Goal: Information Seeking & Learning: Find specific page/section

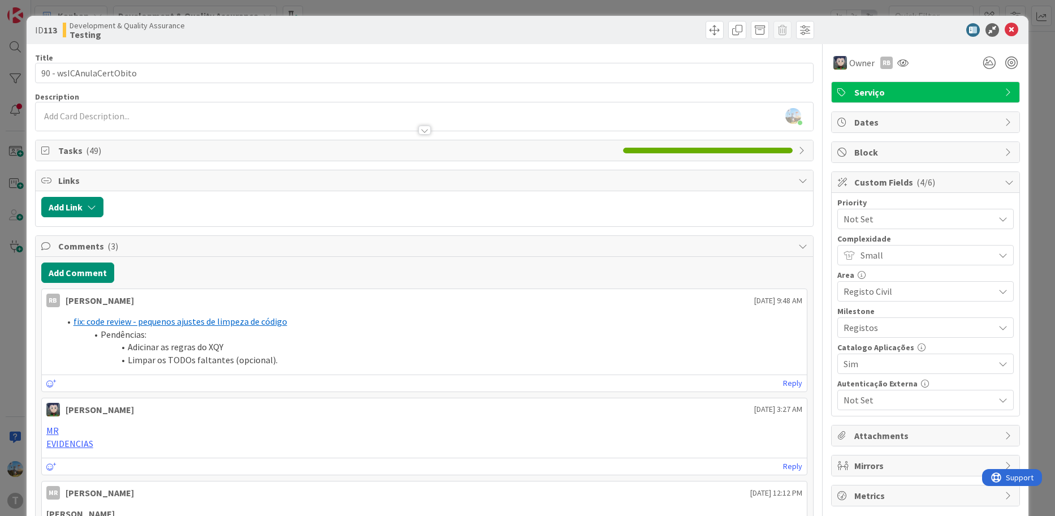
scroll to position [113, 0]
click at [1005, 36] on icon at bounding box center [1012, 30] width 14 height 14
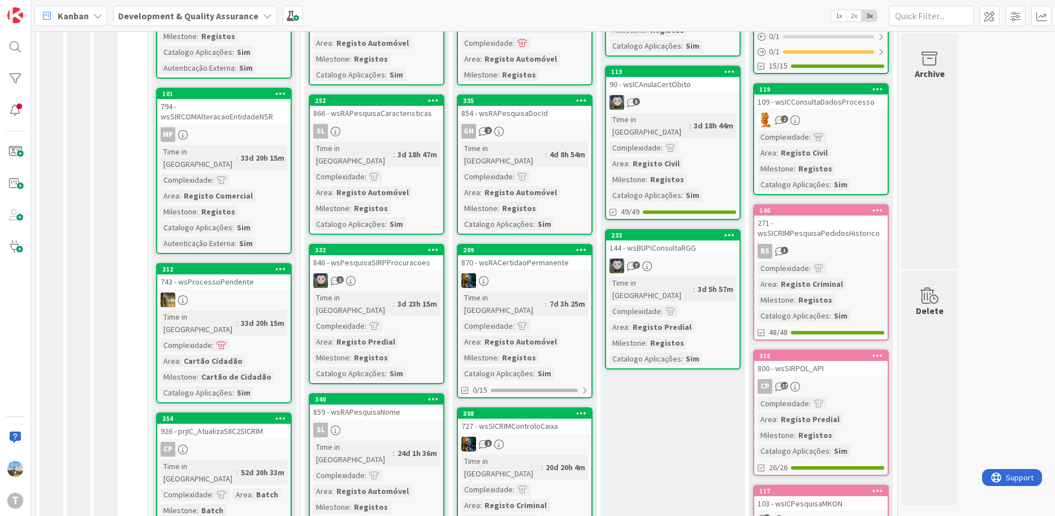
scroll to position [339, 0]
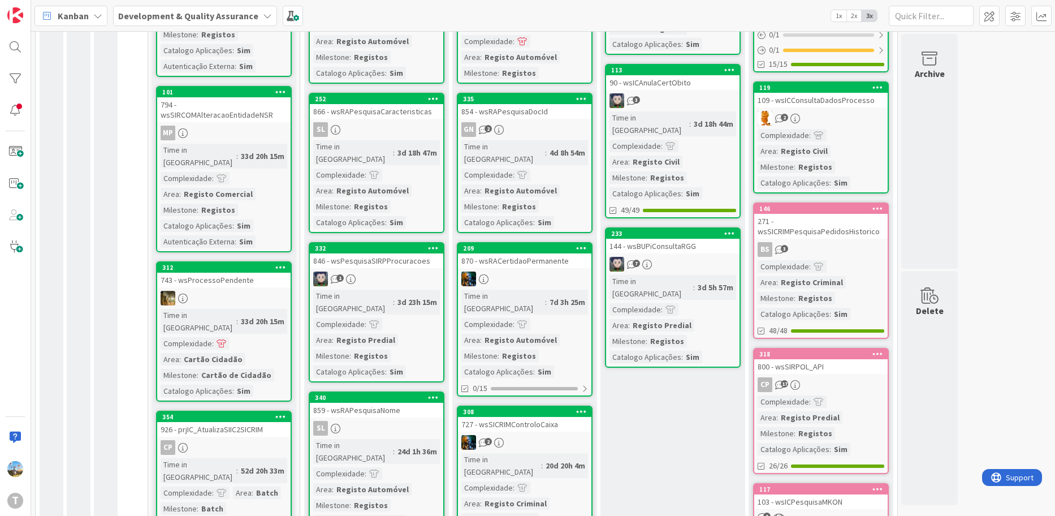
click at [678, 319] on div "Registo Predial" at bounding box center [662, 325] width 64 height 12
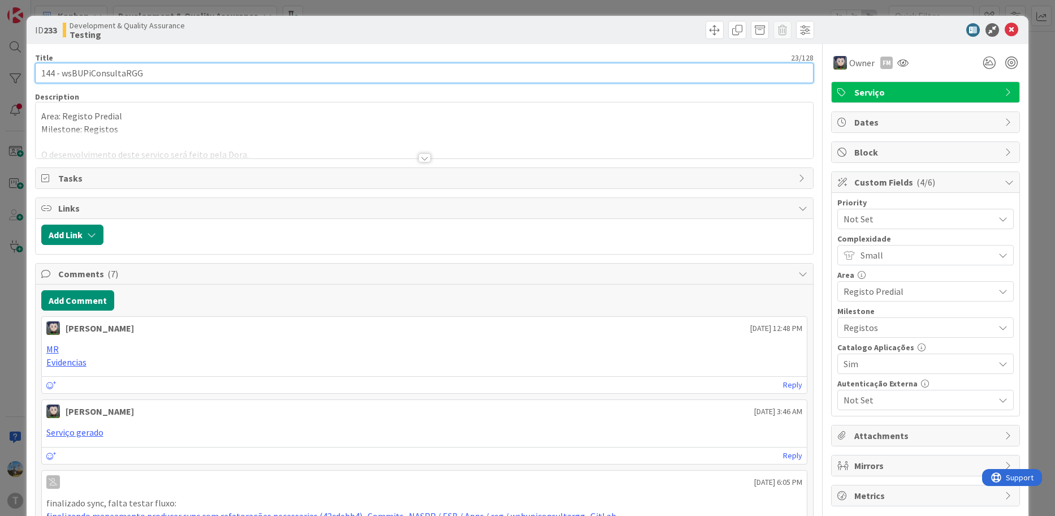
drag, startPoint x: 145, startPoint y: 75, endPoint x: 62, endPoint y: 68, distance: 83.4
click at [62, 68] on input "144 - wsBUPiConsultaRGG" at bounding box center [424, 73] width 779 height 20
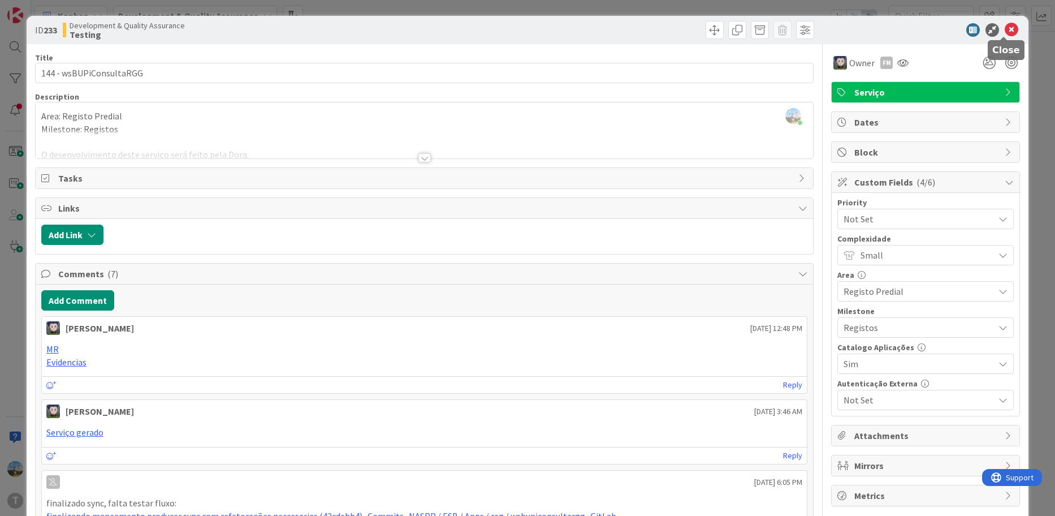
click at [1007, 22] on div "ID 233 Development & Quality Assurance Testing" at bounding box center [528, 30] width 1003 height 28
click at [1007, 24] on icon at bounding box center [1012, 30] width 14 height 14
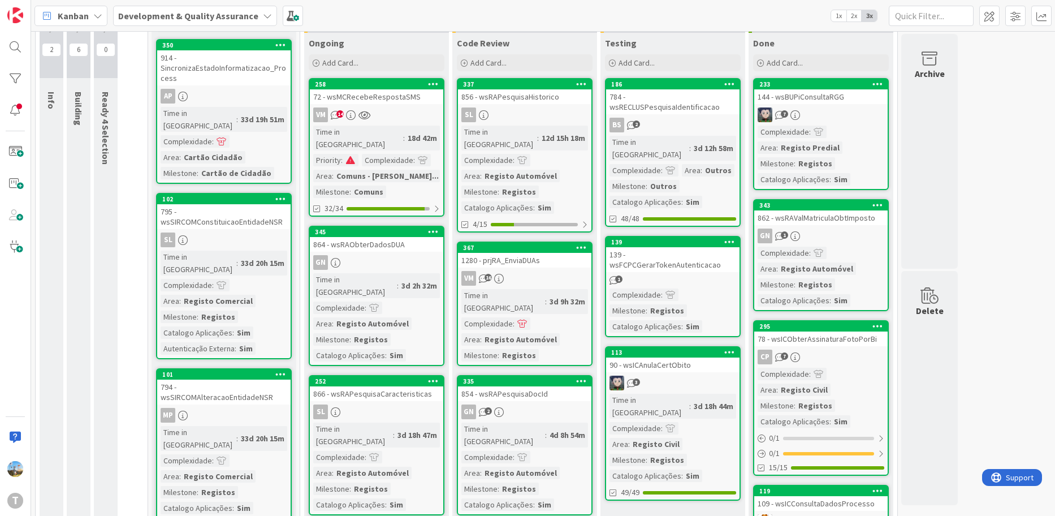
scroll to position [57, 0]
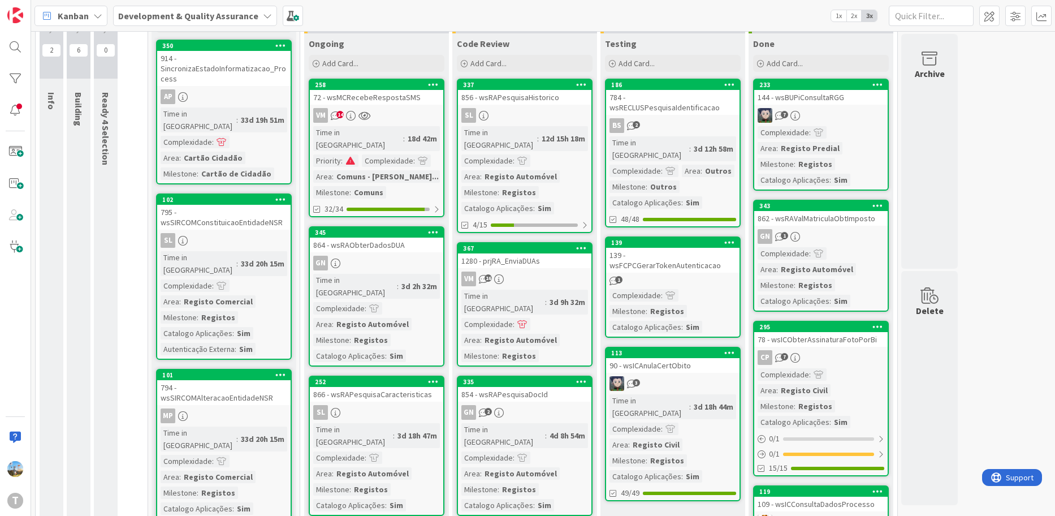
click at [671, 289] on div at bounding box center [671, 295] width 16 height 12
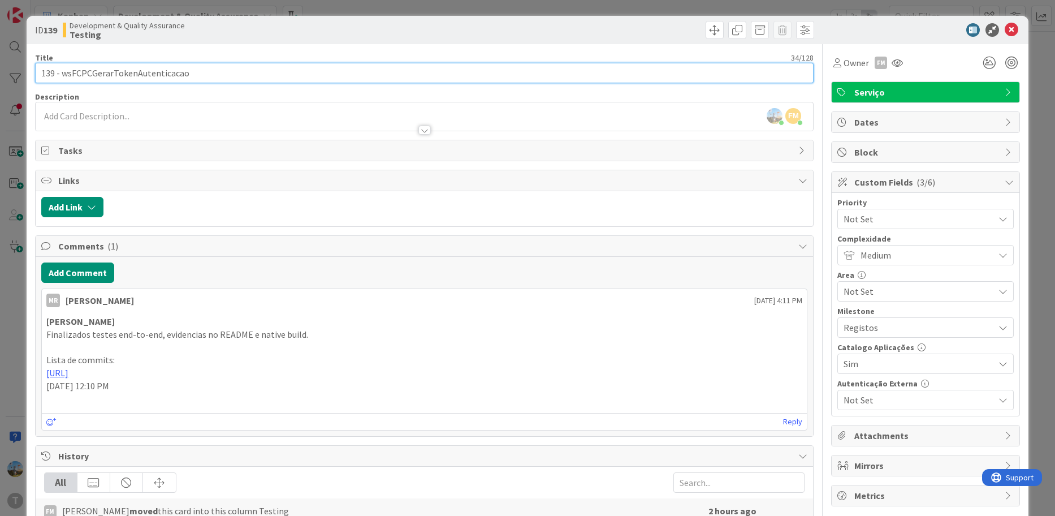
drag, startPoint x: 236, startPoint y: 66, endPoint x: 62, endPoint y: 61, distance: 174.2
click at [62, 61] on div "Title 34 / 128 139 - wsFCPCGerarTokenAutenticacao" at bounding box center [424, 68] width 779 height 31
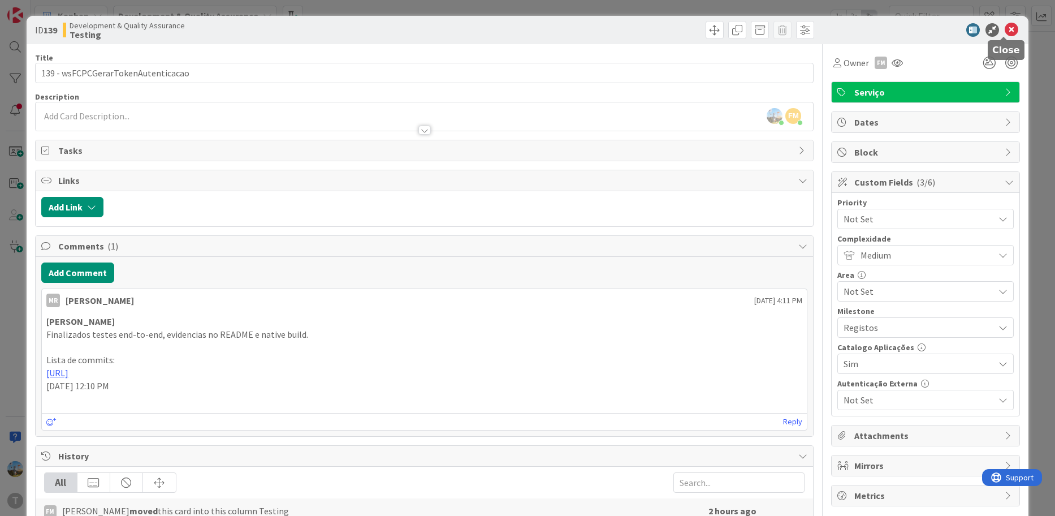
click at [1008, 29] on icon at bounding box center [1012, 30] width 14 height 14
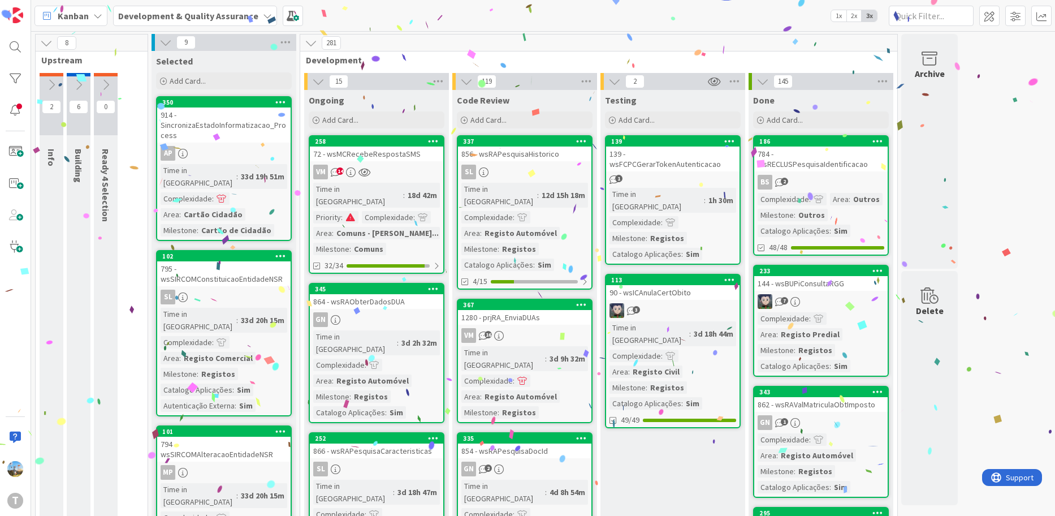
click at [816, 154] on div "784 - wsRECLUSPesquisaIdentificacao" at bounding box center [820, 158] width 133 height 25
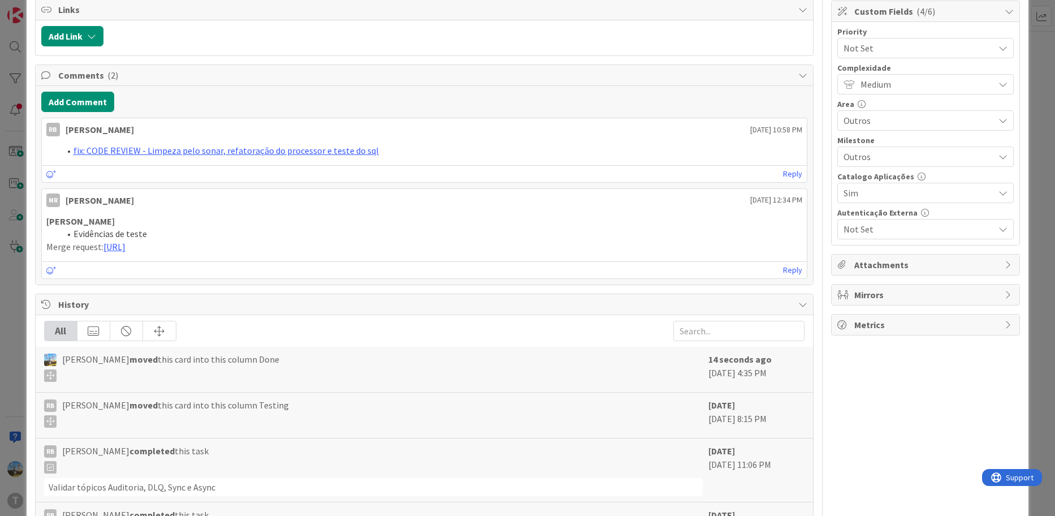
scroll to position [205, 0]
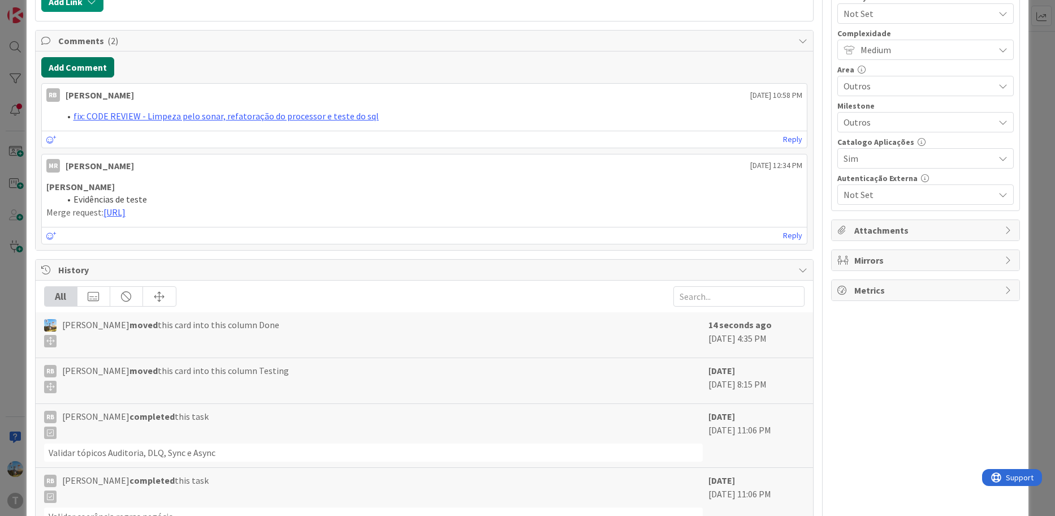
click at [75, 67] on button "Add Comment" at bounding box center [77, 67] width 73 height 20
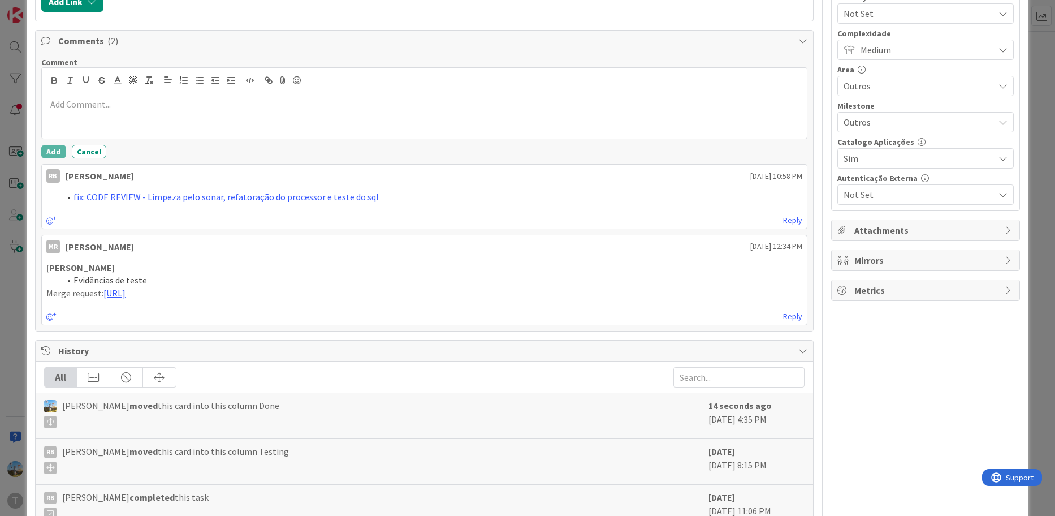
click at [287, 113] on div at bounding box center [425, 115] width 766 height 45
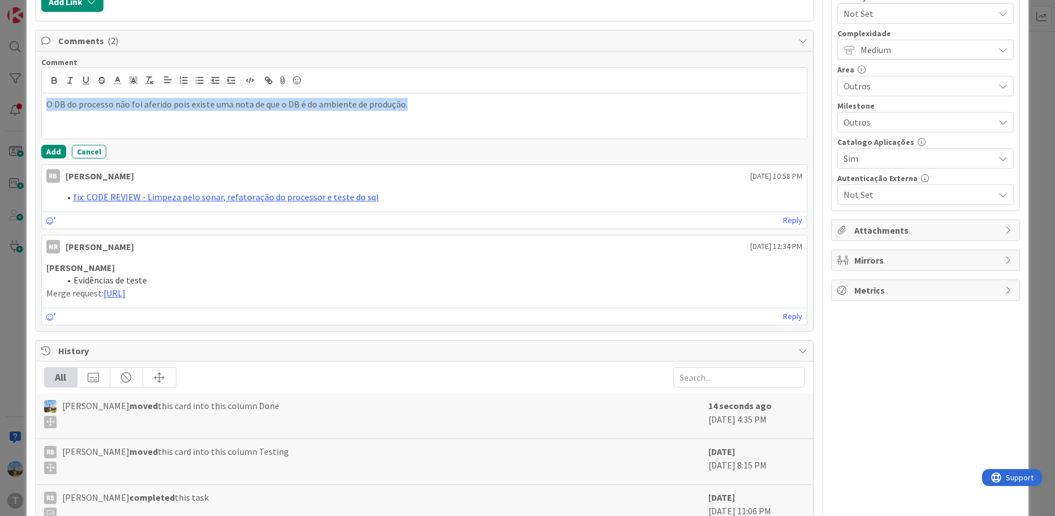
drag, startPoint x: 313, startPoint y: 109, endPoint x: 40, endPoint y: 118, distance: 273.8
click at [40, 118] on div "Comment O DB do processo não foi aferido pois existe uma nota de que o DB é do …" at bounding box center [425, 190] width 778 height 279
copy p "O DB do processo não foi aferido pois existe uma nota de que o DB é do ambiente…"
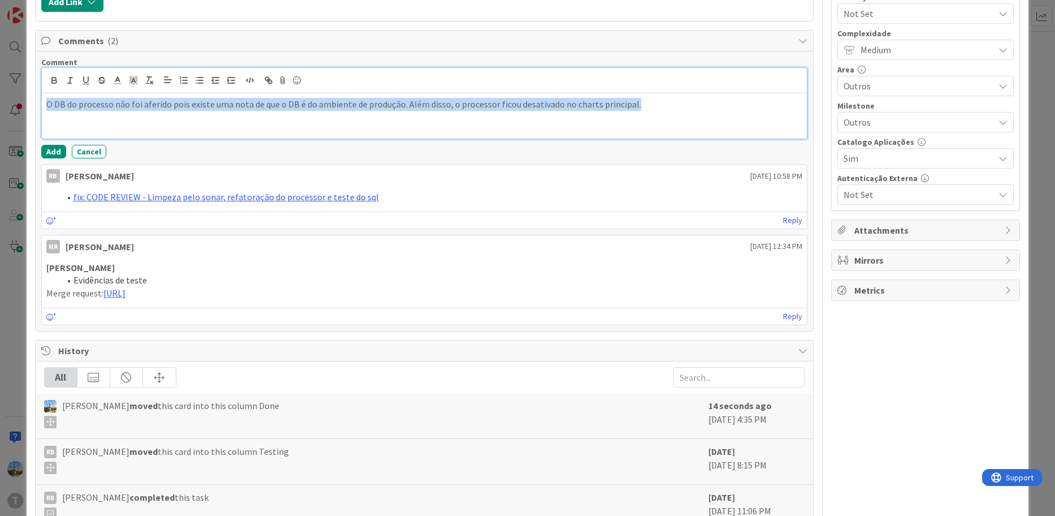
drag, startPoint x: 655, startPoint y: 111, endPoint x: -19, endPoint y: 113, distance: 674.0
click at [0, 113] on html "T Kanban Development & Quality Assurance 1x 2x 3x 8 Upstream 2 Info 6 Building …" at bounding box center [527, 258] width 1055 height 516
click at [55, 152] on button "Add" at bounding box center [53, 152] width 25 height 14
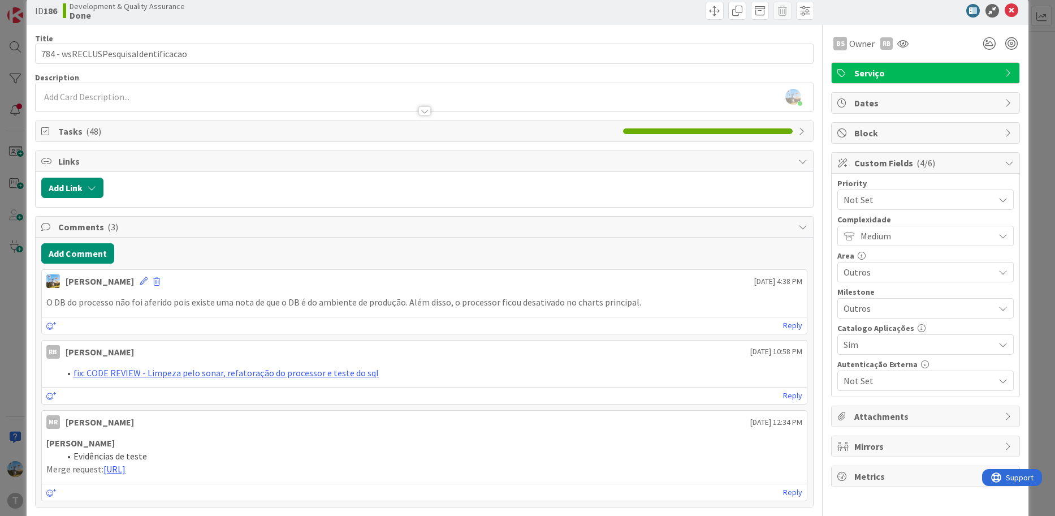
scroll to position [0, 0]
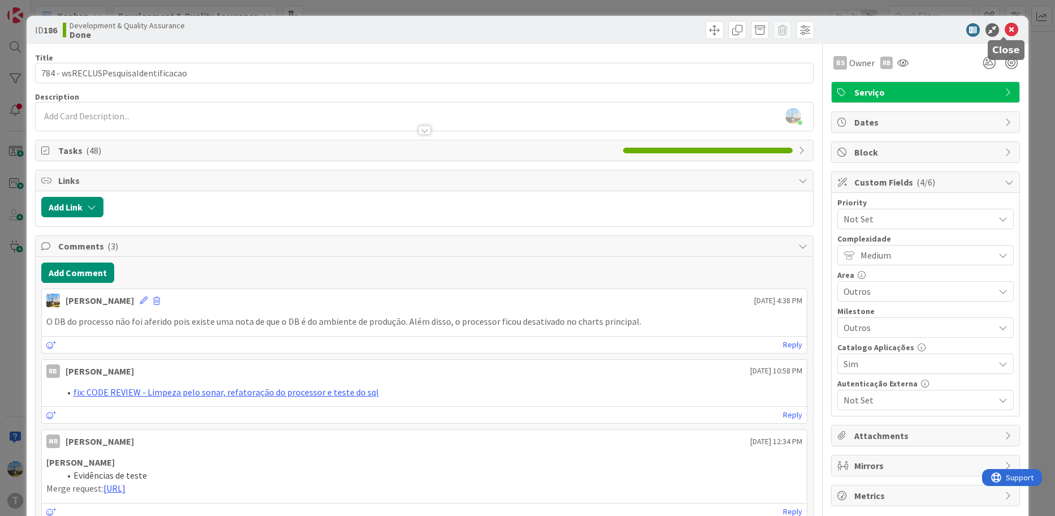
click at [1005, 27] on icon at bounding box center [1012, 30] width 14 height 14
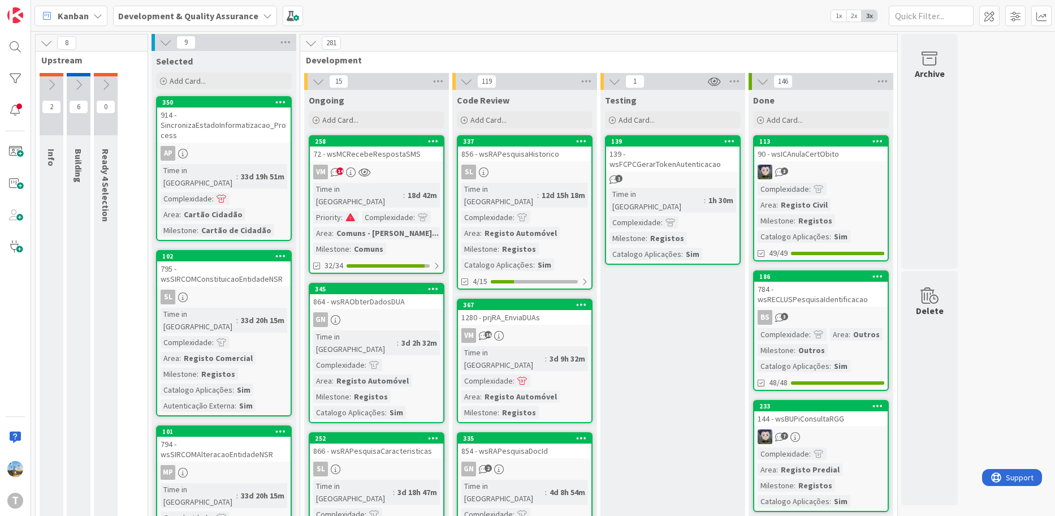
click at [691, 197] on div "Time in Column : 1h 30m Complexidade : Milestone : Registos Catalogo Aplicações…" at bounding box center [673, 224] width 127 height 72
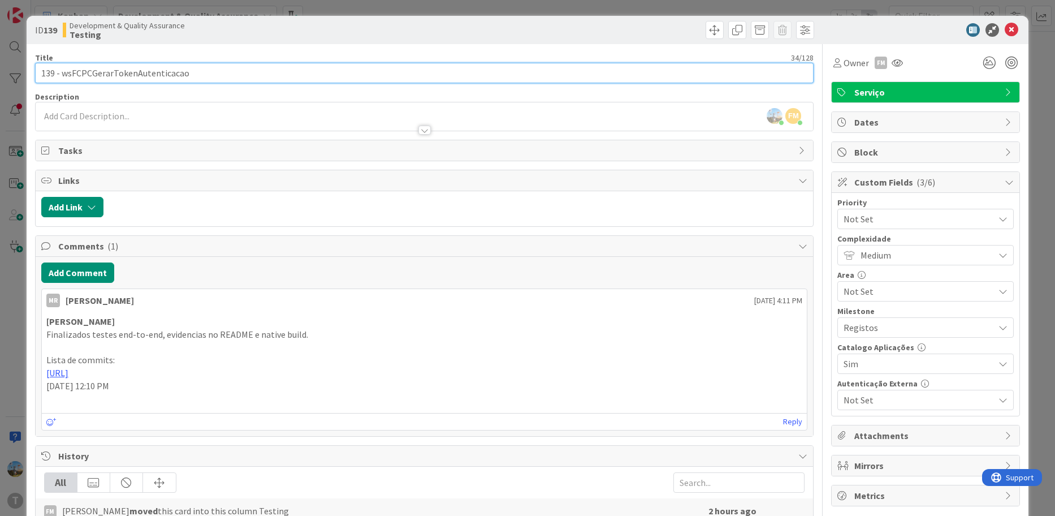
drag, startPoint x: 222, startPoint y: 64, endPoint x: 63, endPoint y: 63, distance: 158.9
click at [63, 63] on input "139 - wsFCPCGerarTokenAutenticacao" at bounding box center [424, 73] width 779 height 20
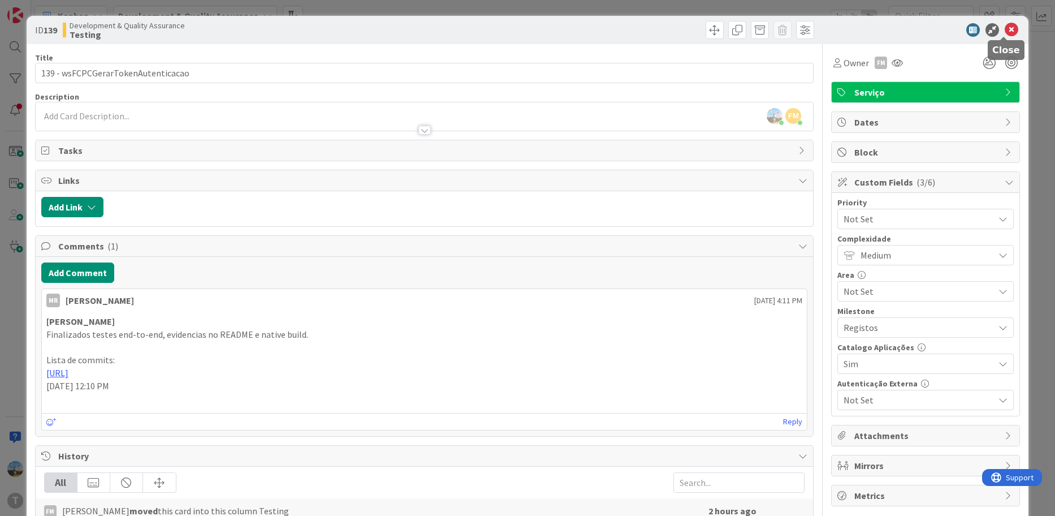
click at [1005, 31] on icon at bounding box center [1012, 30] width 14 height 14
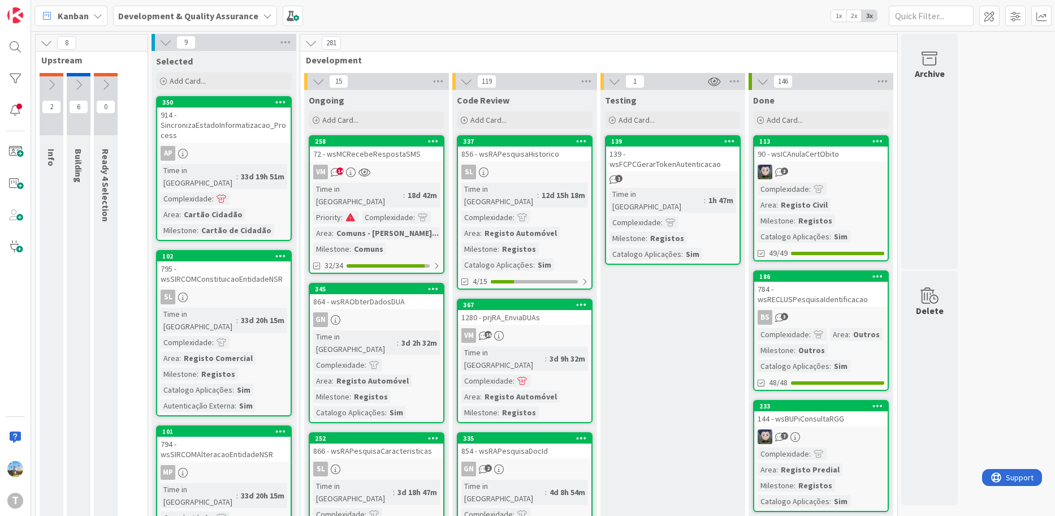
click at [15, 77] on div at bounding box center [15, 78] width 23 height 23
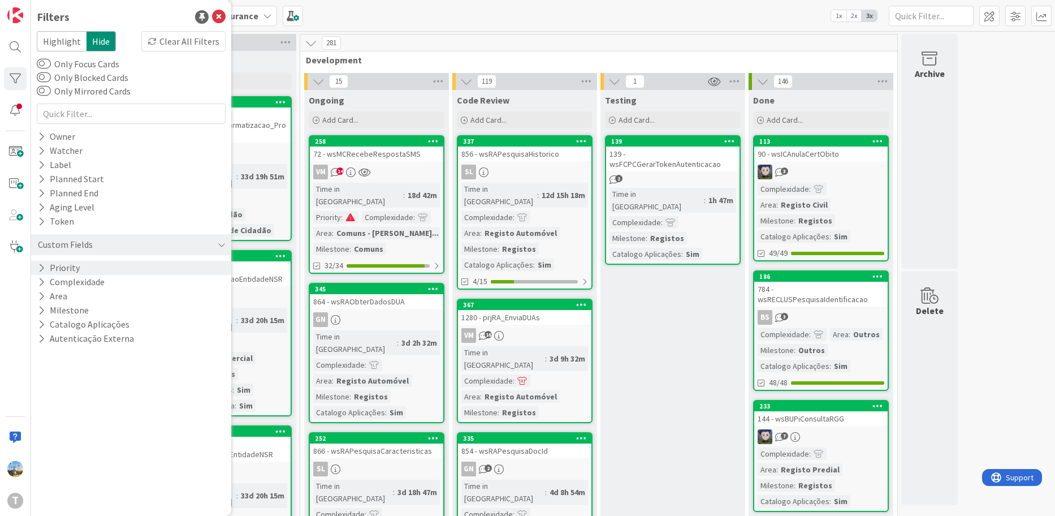
click at [67, 266] on button "Priority" at bounding box center [59, 268] width 44 height 14
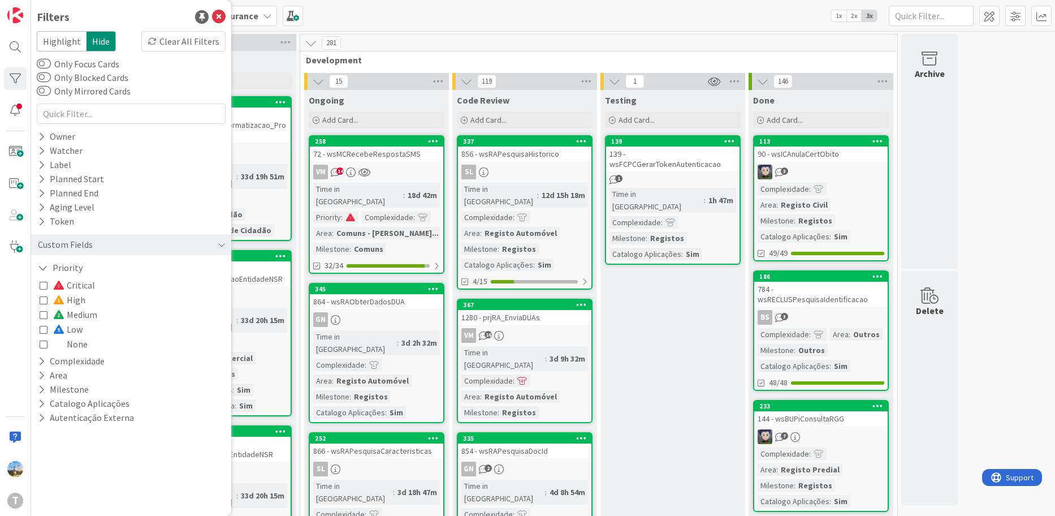
click at [86, 284] on span "Critical" at bounding box center [74, 285] width 42 height 15
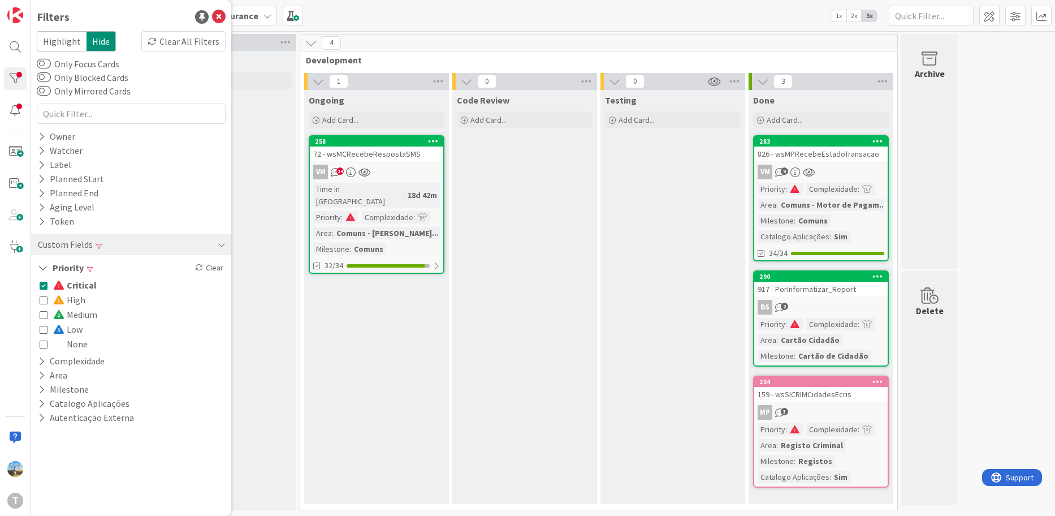
click at [840, 297] on div "290 917 - PorInformatizar_Report BS 2 Priority : Complexidade : Area : Cartão C…" at bounding box center [821, 318] width 136 height 96
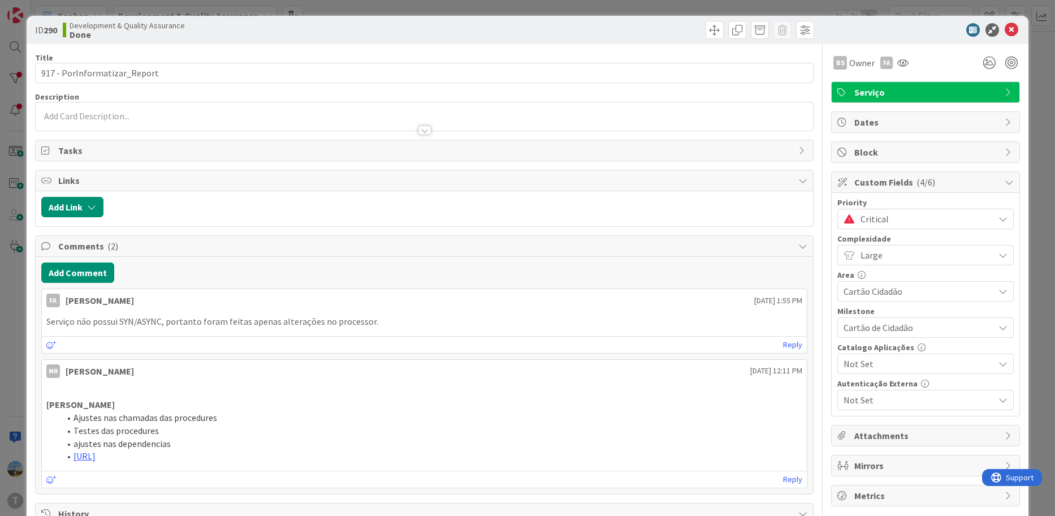
click at [938, 219] on span "Critical" at bounding box center [925, 219] width 128 height 16
click at [914, 222] on span "Critical" at bounding box center [924, 219] width 127 height 16
click at [1006, 28] on icon at bounding box center [1012, 30] width 14 height 14
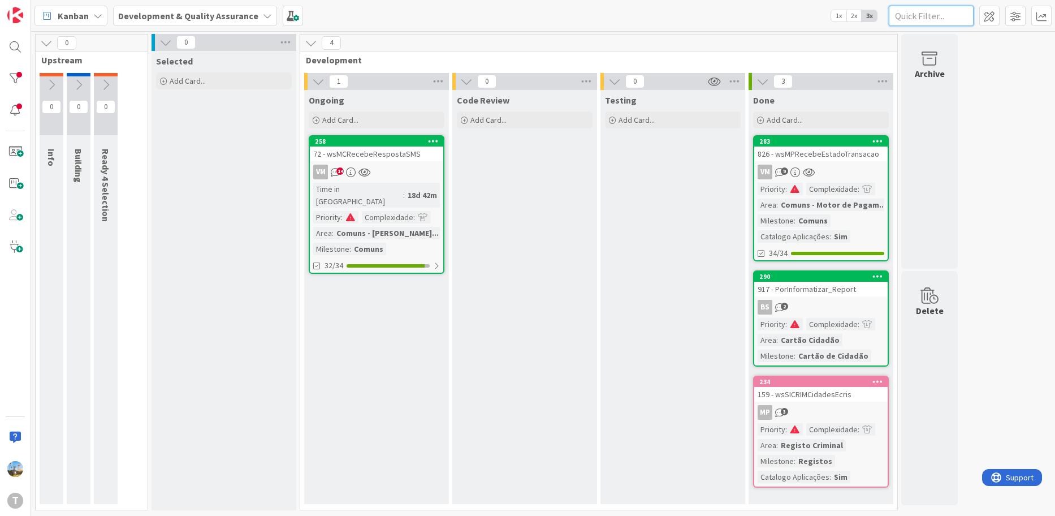
click at [921, 20] on input "text" at bounding box center [931, 16] width 85 height 20
paste input "wsmcrecebenotificacaosms"
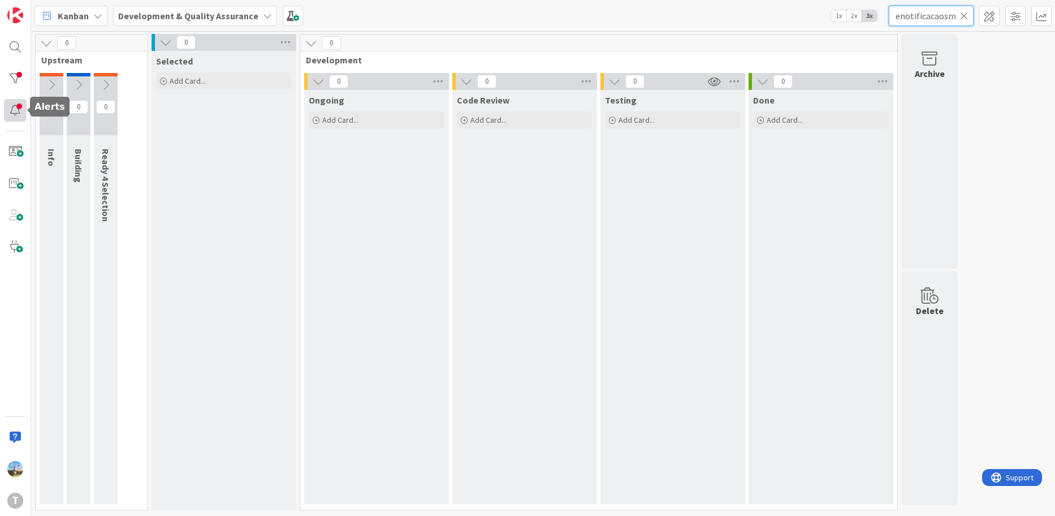
type input "wsmcrecebenotificacaosms"
click at [14, 114] on div at bounding box center [15, 110] width 23 height 23
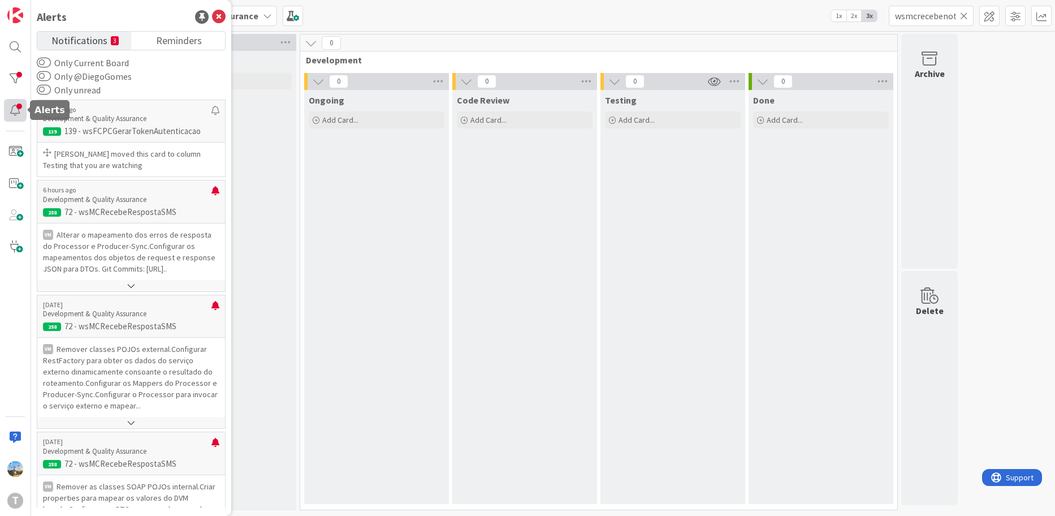
click at [14, 114] on div at bounding box center [15, 110] width 23 height 23
click at [15, 92] on div "T" at bounding box center [15, 258] width 31 height 516
click at [18, 78] on div at bounding box center [15, 78] width 23 height 23
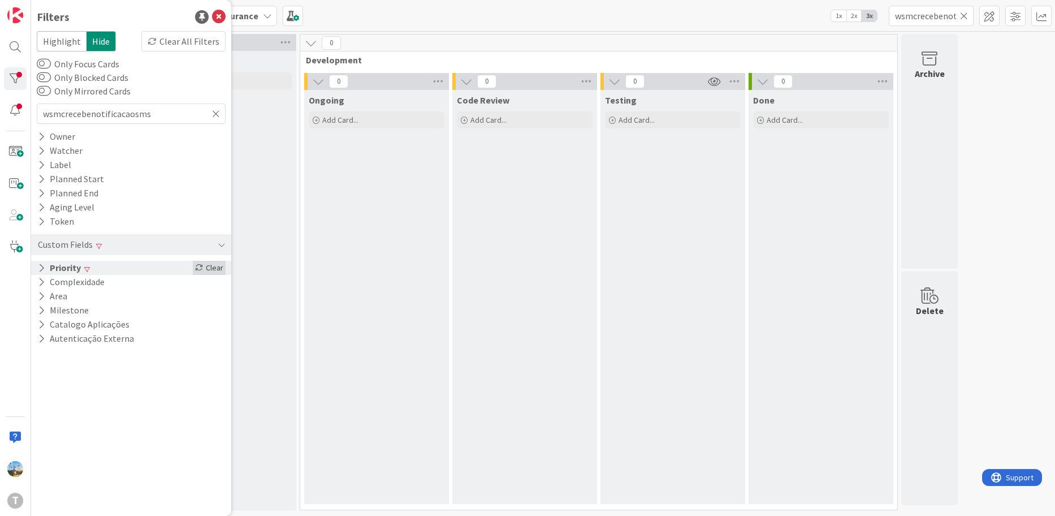
click at [195, 267] on div "Clear" at bounding box center [209, 268] width 33 height 14
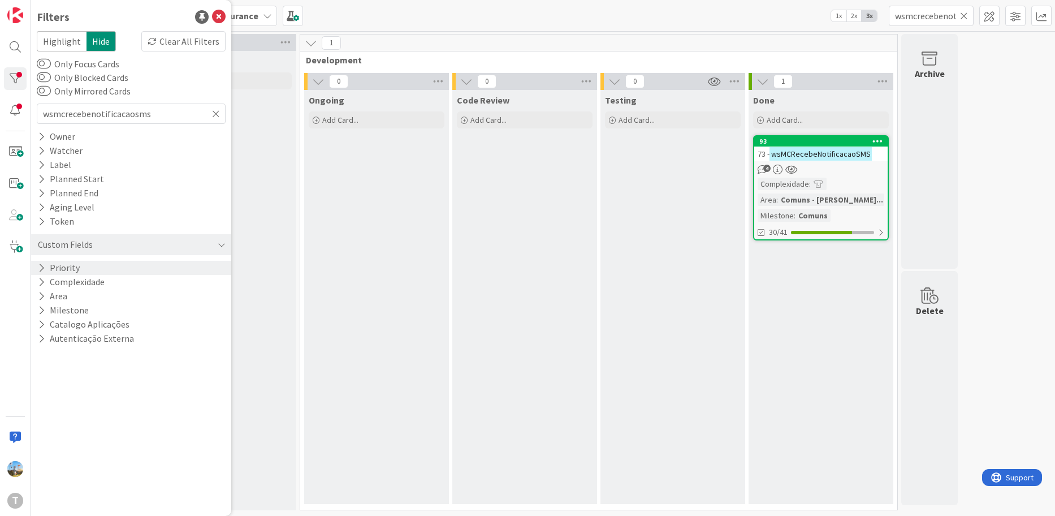
click at [813, 191] on div "Complexidade : Area : Comuns - Modulo Comunic... Milestone : Comuns" at bounding box center [821, 200] width 127 height 44
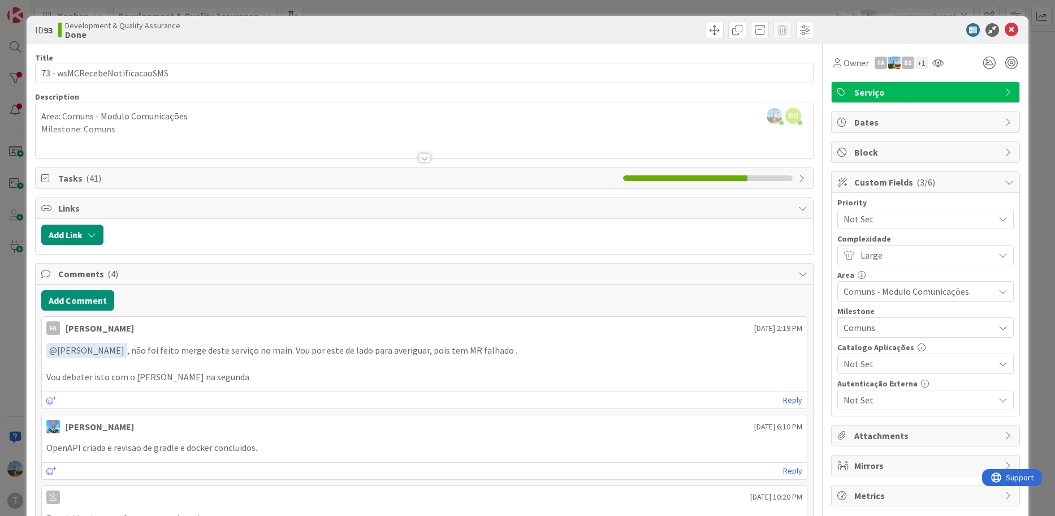
click at [915, 66] on div "+ 1" at bounding box center [921, 63] width 12 height 12
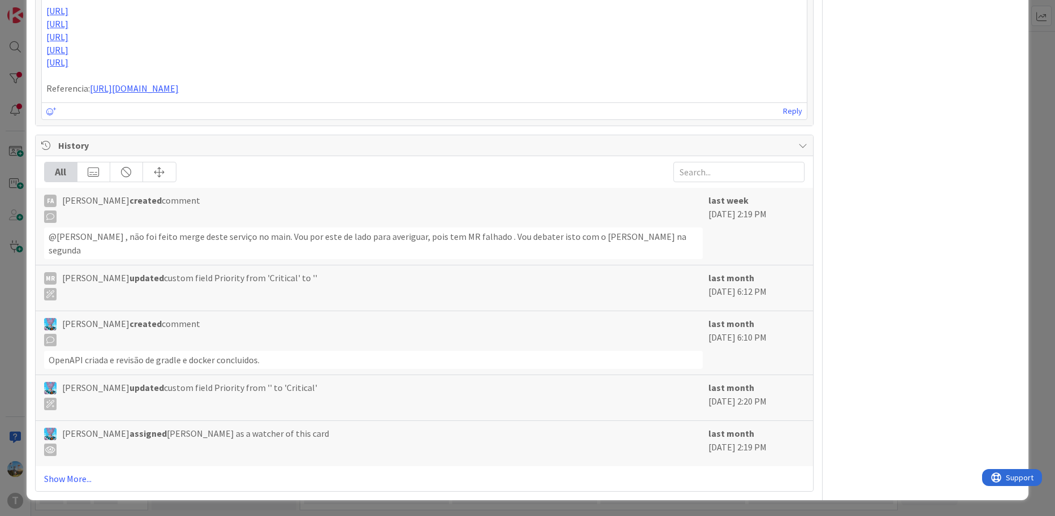
scroll to position [808, 0]
click at [62, 478] on link "Show More..." at bounding box center [424, 479] width 761 height 14
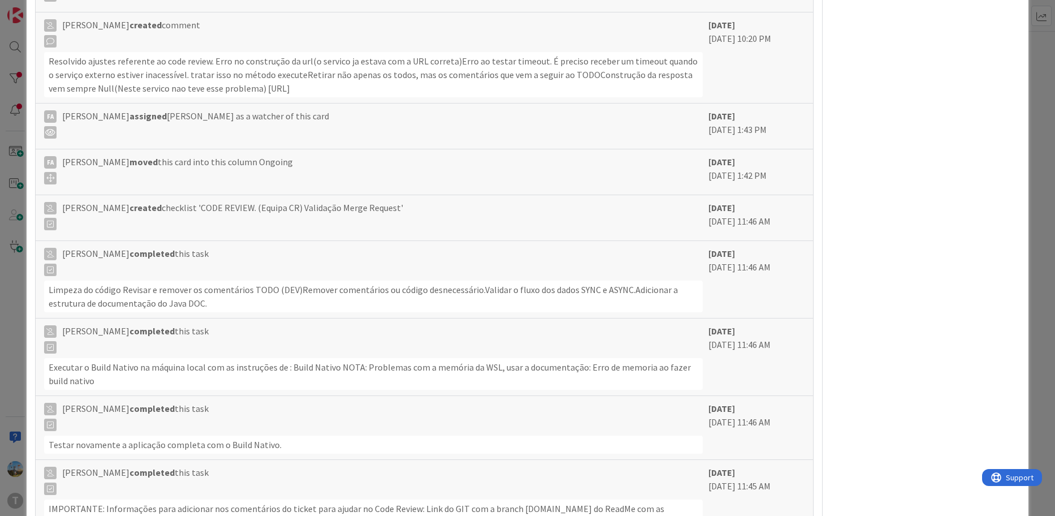
scroll to position [1430, 0]
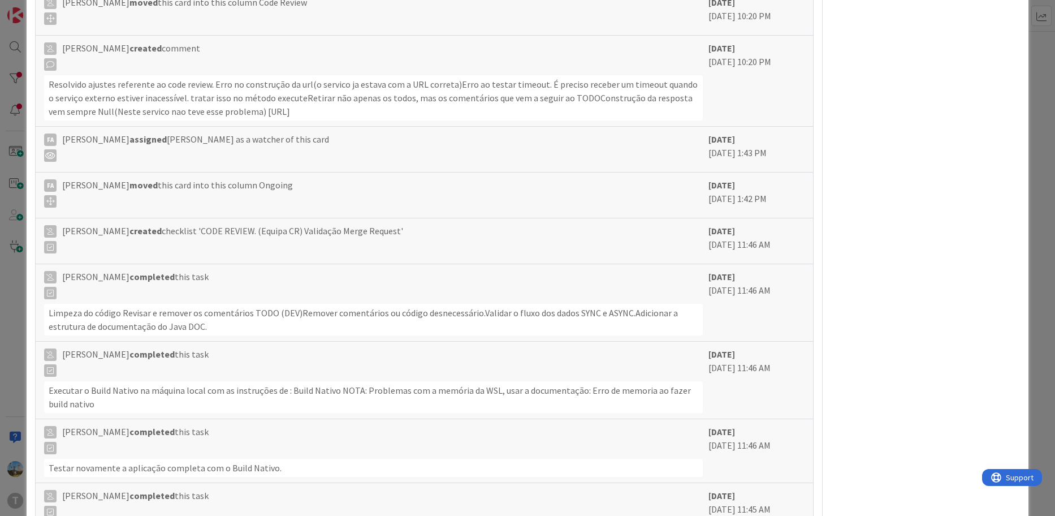
drag, startPoint x: 53, startPoint y: 162, endPoint x: 373, endPoint y: 165, distance: 320.1
click at [373, 120] on div "Resolvido ajustes referente ao code review. Erro no construção da url(o servico…" at bounding box center [373, 97] width 659 height 45
click at [4, 449] on div "ID 93 Development & Quality Assurance Done Title 29 / 128 73 - wsMCRecebeNotifi…" at bounding box center [527, 258] width 1055 height 516
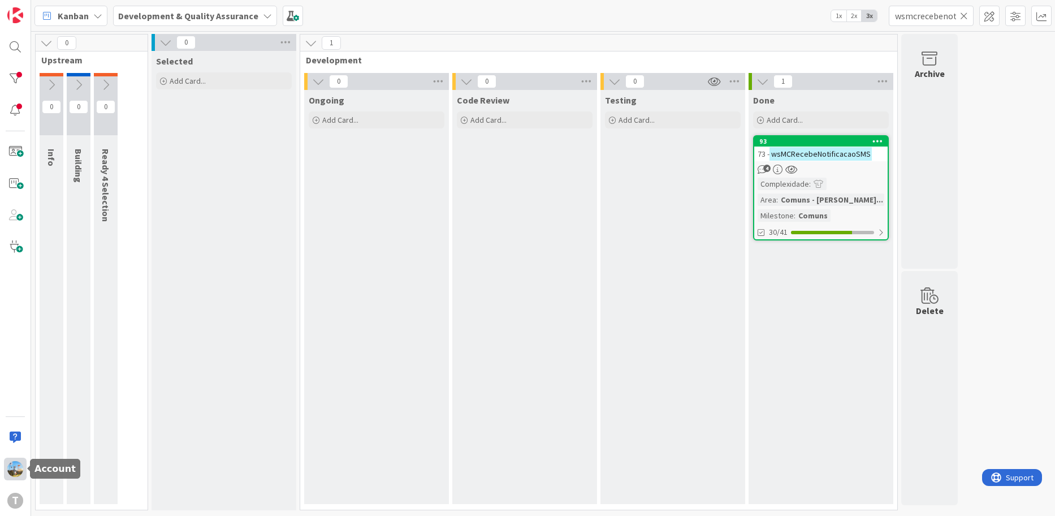
click at [14, 478] on div at bounding box center [15, 468] width 23 height 23
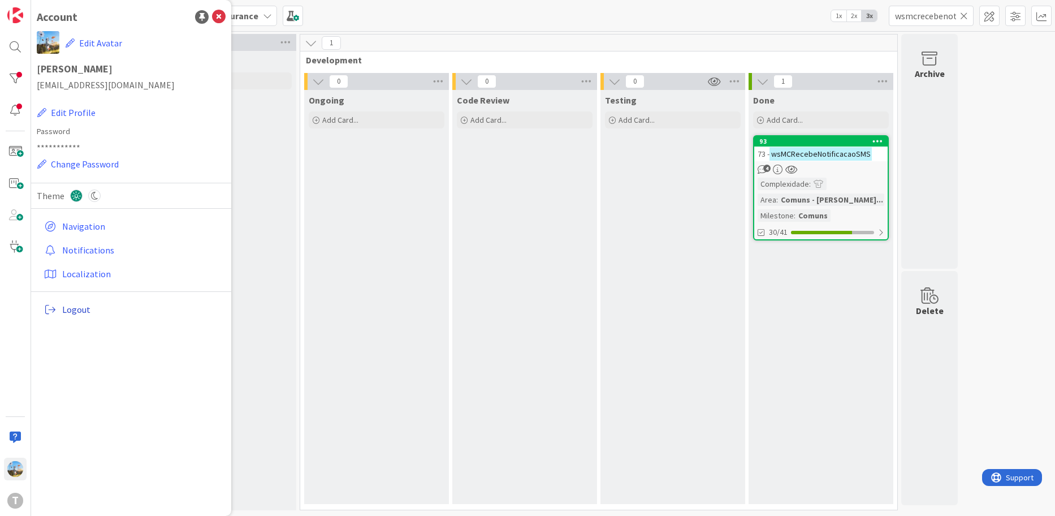
click at [85, 309] on span "Logout" at bounding box center [141, 310] width 159 height 14
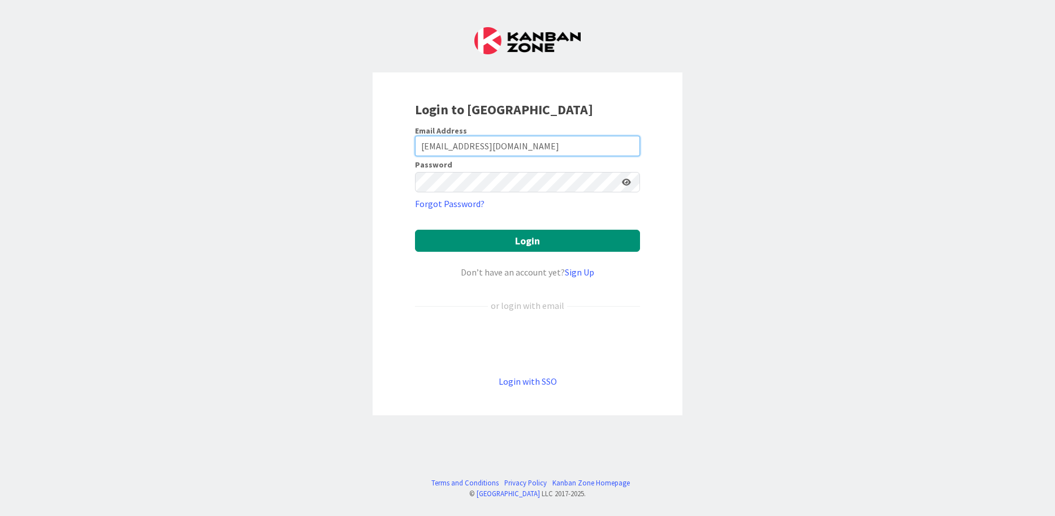
click at [496, 144] on input "[EMAIL_ADDRESS][DOMAIN_NAME]" at bounding box center [527, 146] width 225 height 20
type input "[EMAIL_ADDRESS][DOMAIN_NAME]"
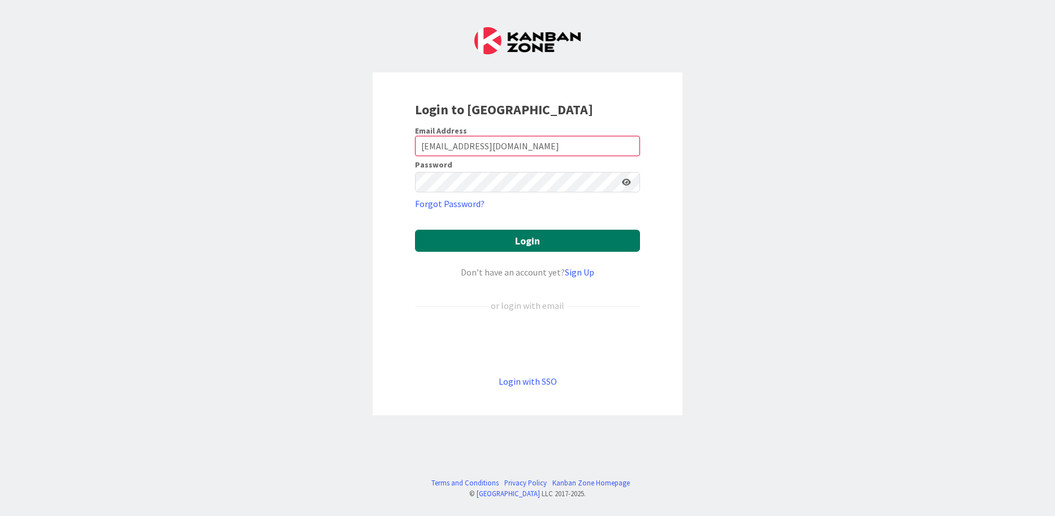
click at [517, 239] on button "Login" at bounding box center [527, 241] width 225 height 22
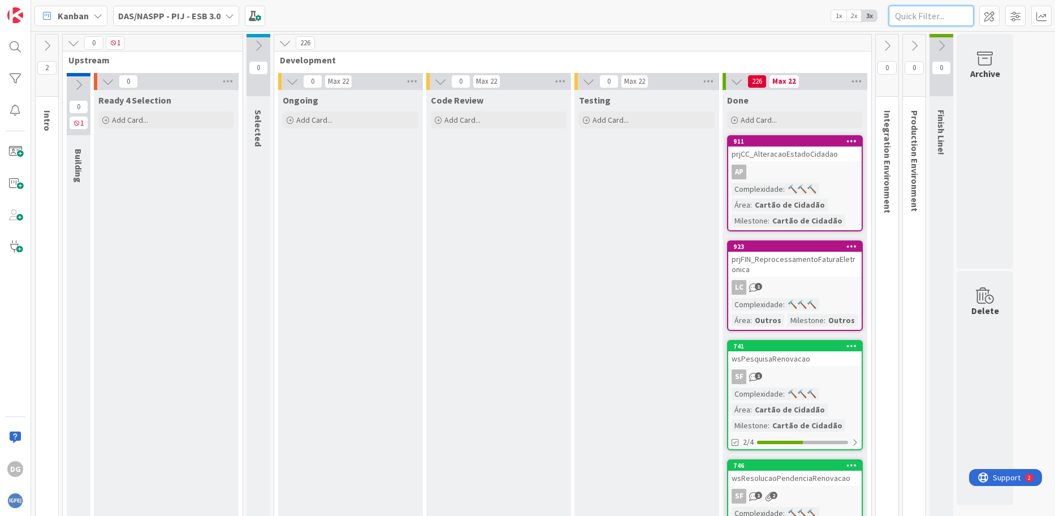
click at [923, 12] on input "text" at bounding box center [931, 16] width 85 height 20
paste input "wsmcrecebenotificacaosms"
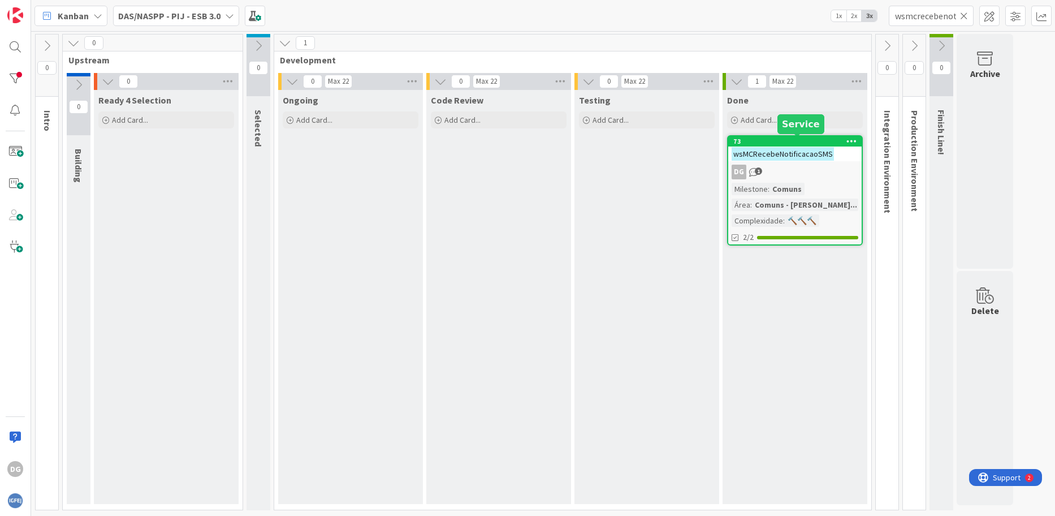
click at [763, 174] on div "DG 1" at bounding box center [794, 172] width 133 height 15
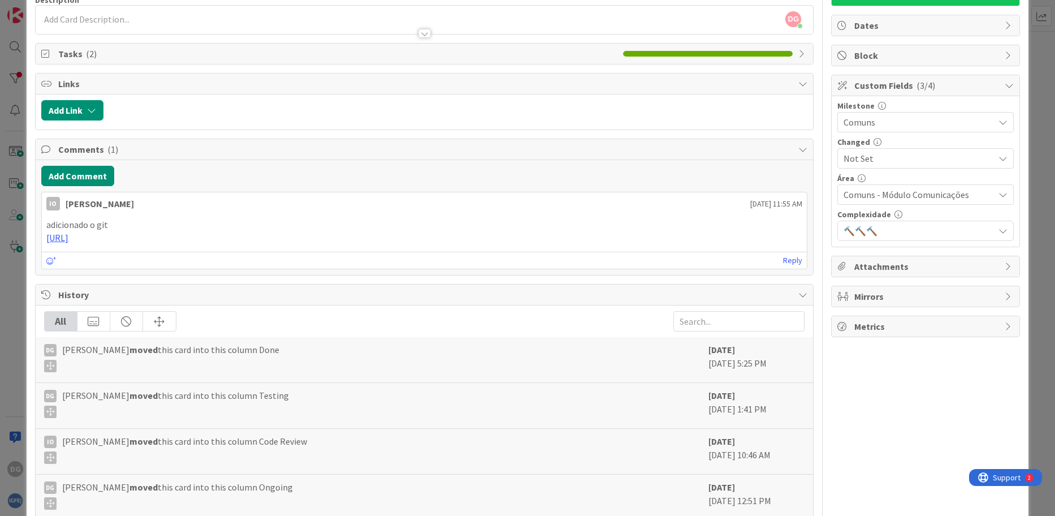
scroll to position [27, 0]
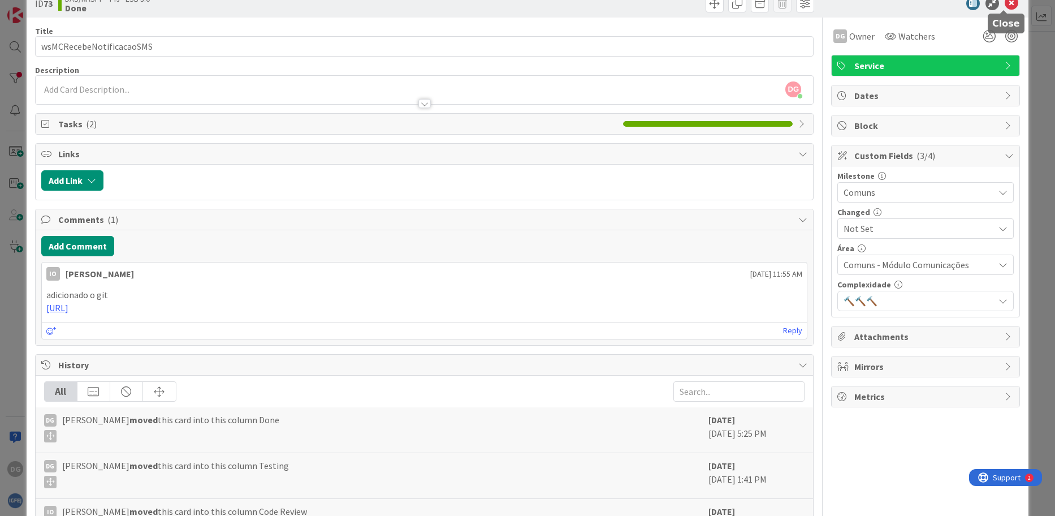
click at [1005, 7] on icon at bounding box center [1012, 4] width 14 height 14
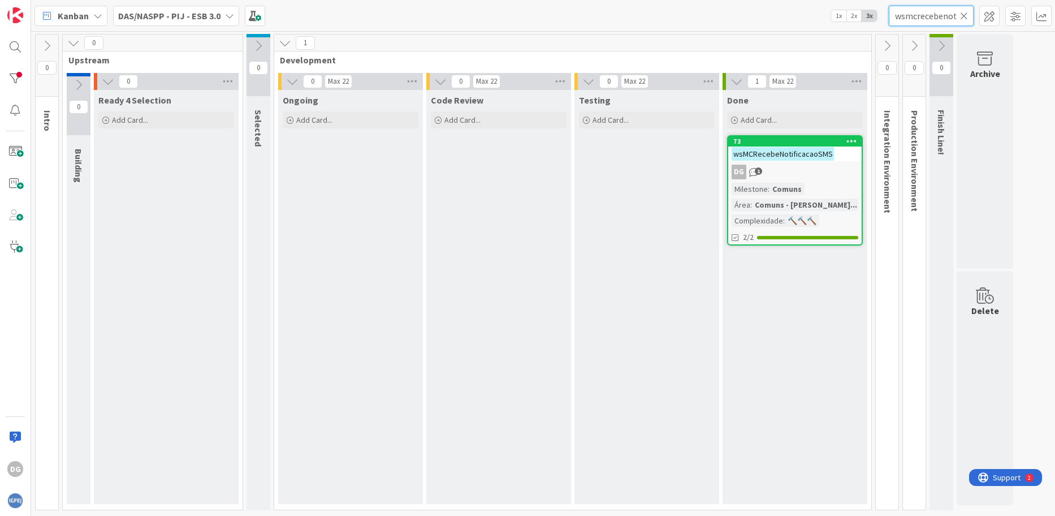
click at [945, 12] on input "wsmcrecebenotificacaosms" at bounding box center [931, 16] width 85 height 20
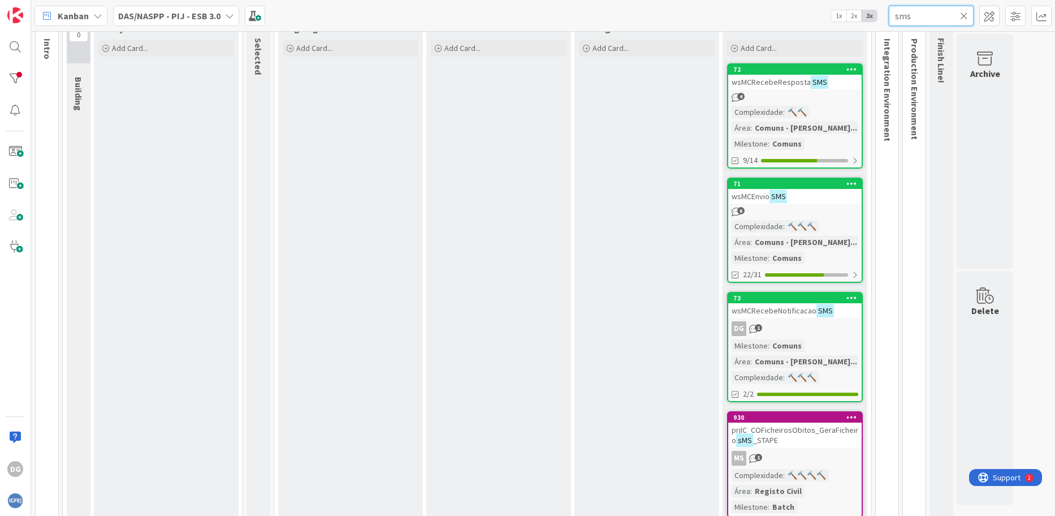
scroll to position [94, 0]
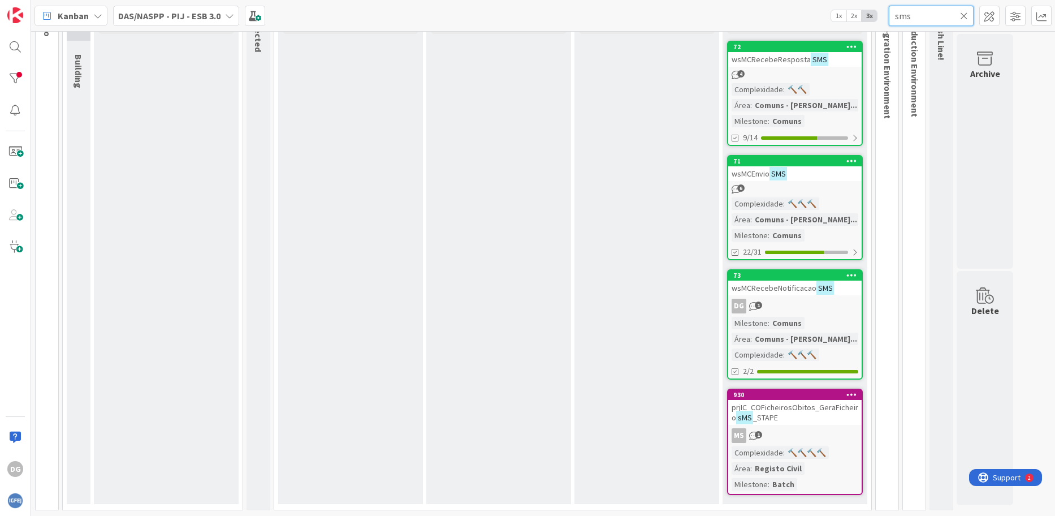
type input "sms"
click at [811, 53] on mark "SMS" at bounding box center [820, 59] width 18 height 13
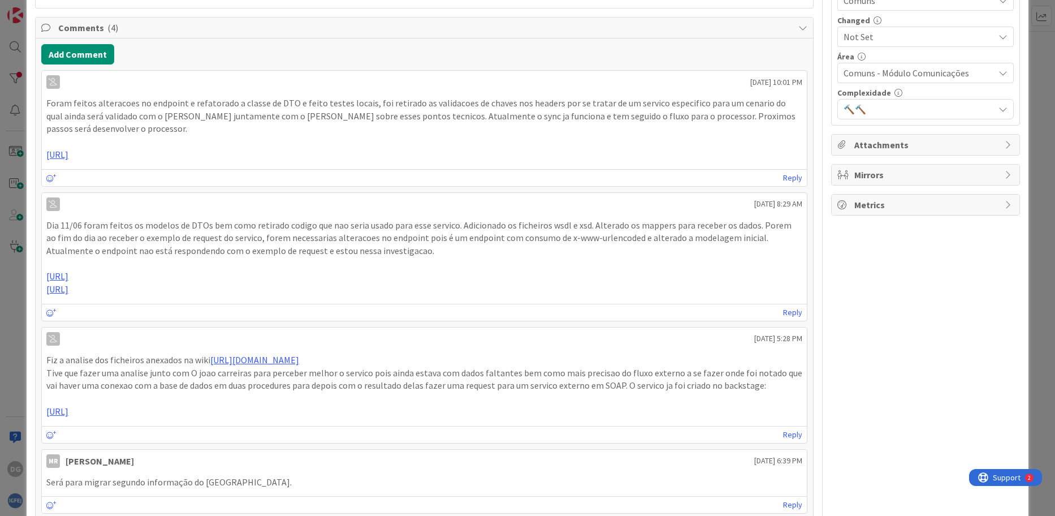
scroll to position [226, 0]
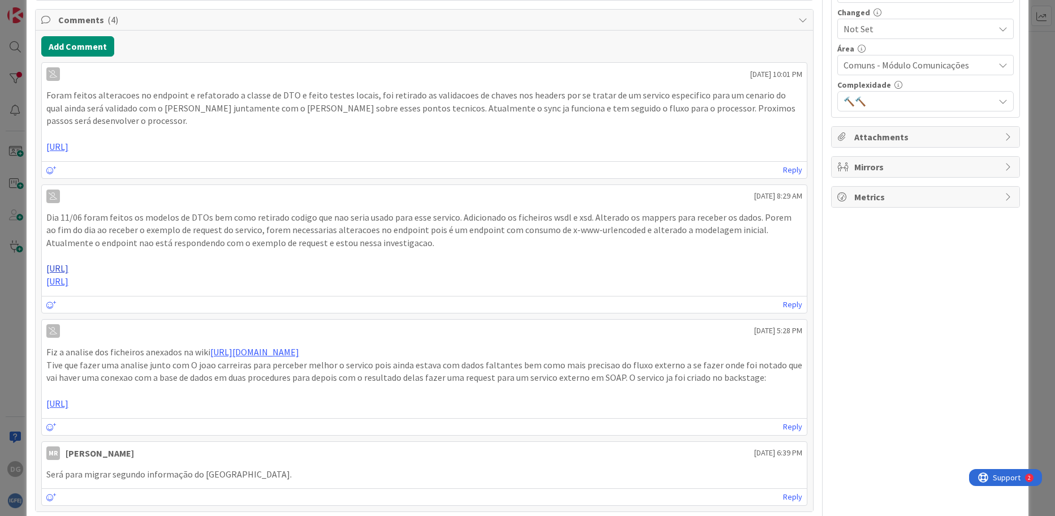
drag, startPoint x: 616, startPoint y: 266, endPoint x: 275, endPoint y: 269, distance: 341.0
click at [275, 269] on p "[URL]" at bounding box center [424, 268] width 757 height 13
copy link "wsmcnotificaestadosms/-/commit/9d8ad209ddb254868447630ff32b5dd381d29740"
click at [27, 356] on div "ID 72 DAS/NASPP - PIJ - ESB 3.0 Done Title 21 / 128 wsMCRecebeRespostaSMS Descr…" at bounding box center [528, 313] width 1003 height 1046
click at [20, 348] on div "ID 72 DAS/NASPP - PIJ - ESB 3.0 Done Title 21 / 128 wsMCRecebeRespostaSMS Descr…" at bounding box center [527, 258] width 1055 height 516
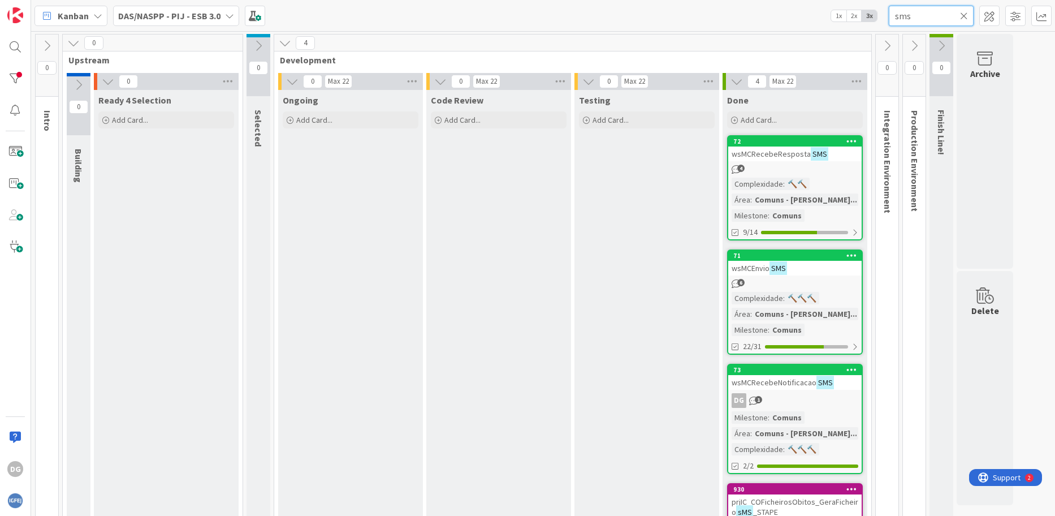
click at [968, 15] on div "sms" at bounding box center [931, 16] width 85 height 20
click at [963, 14] on icon at bounding box center [964, 16] width 8 height 10
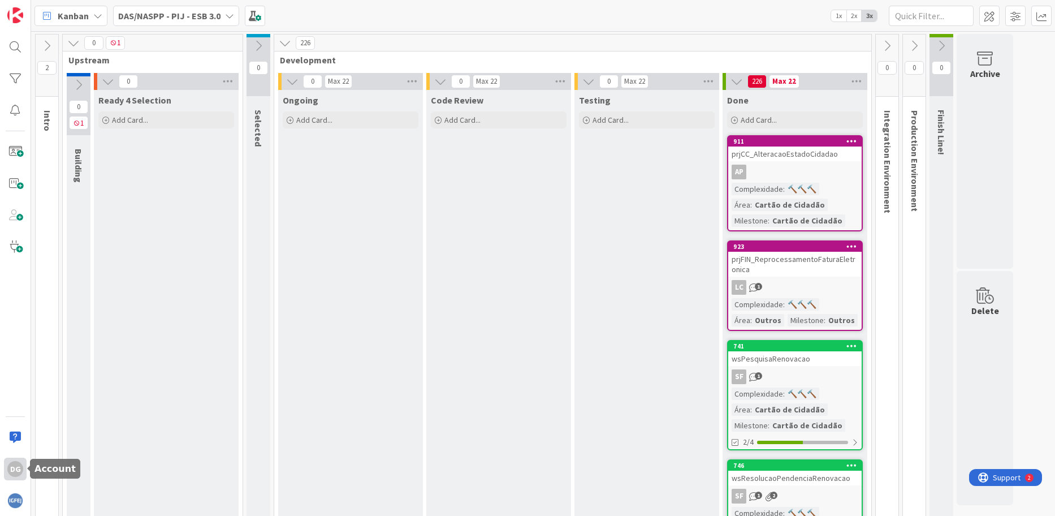
click at [17, 472] on div "DG" at bounding box center [15, 469] width 16 height 16
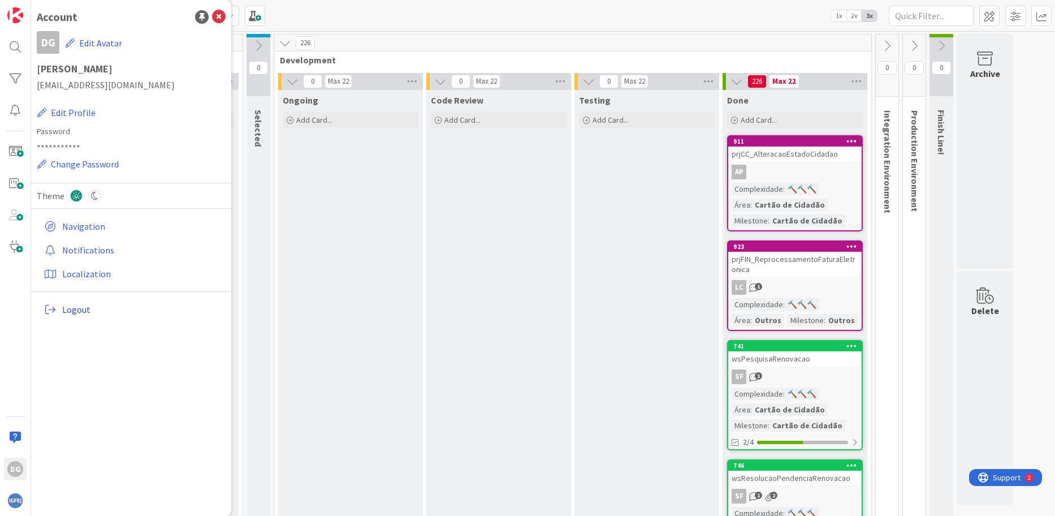
click at [75, 313] on span "Logout" at bounding box center [141, 310] width 159 height 14
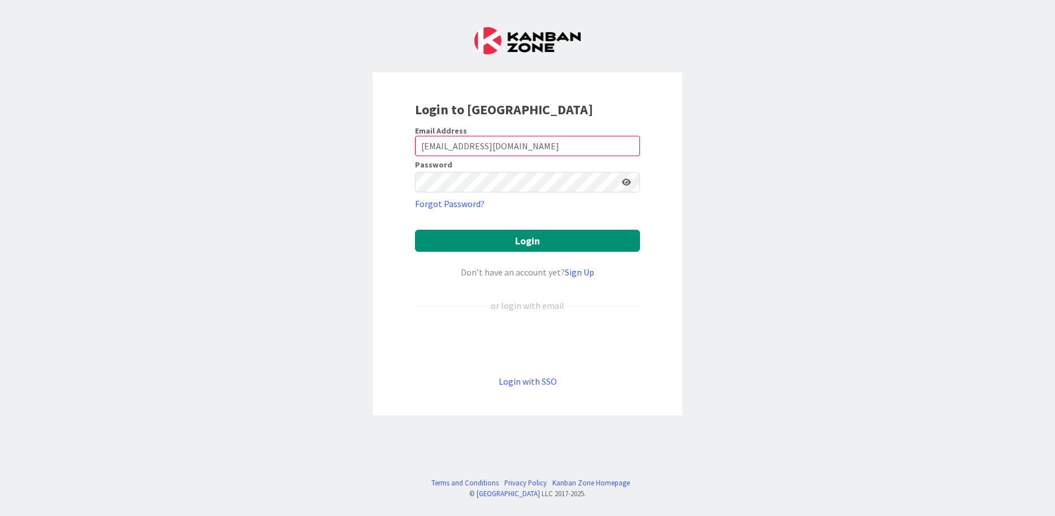
click at [559, 164] on div "Password" at bounding box center [527, 165] width 225 height 9
click at [566, 155] on input "[EMAIL_ADDRESS][DOMAIN_NAME]" at bounding box center [527, 146] width 225 height 20
type input "[EMAIL_ADDRESS][DOMAIN_NAME]"
click at [537, 239] on button "Login" at bounding box center [527, 241] width 225 height 22
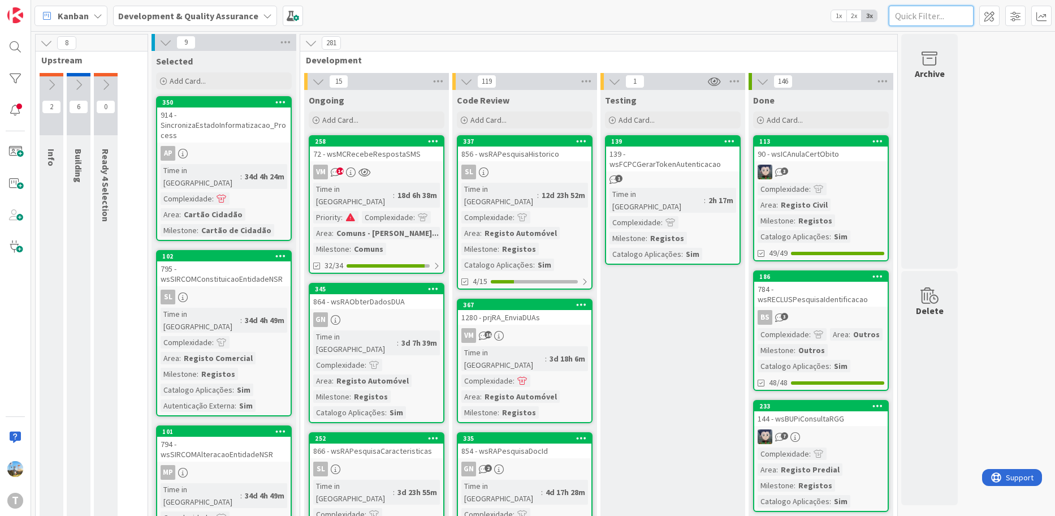
click at [915, 14] on input "text" at bounding box center [931, 16] width 85 height 20
paste input "wsmcnotificaestadosms"
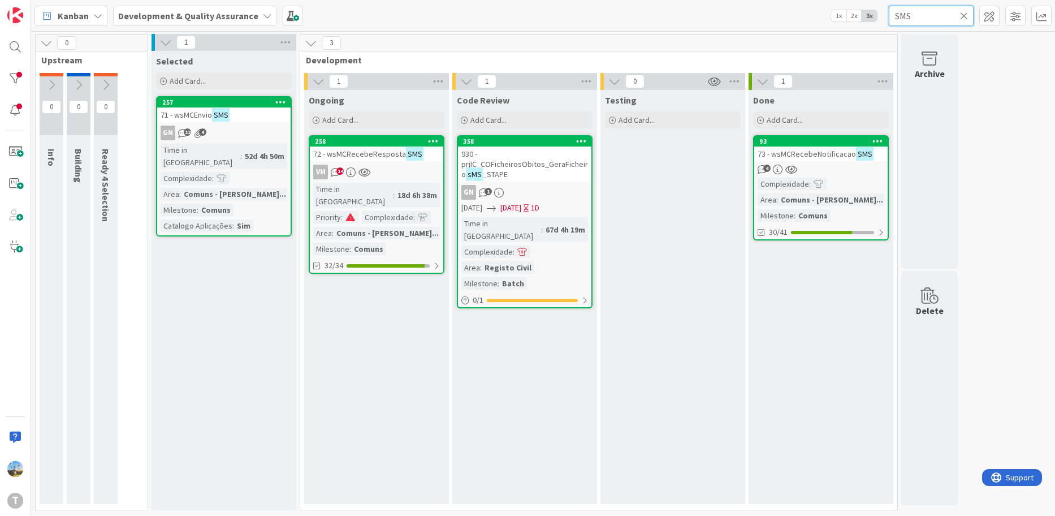
type input "SMS"
click at [964, 19] on icon at bounding box center [964, 16] width 8 height 10
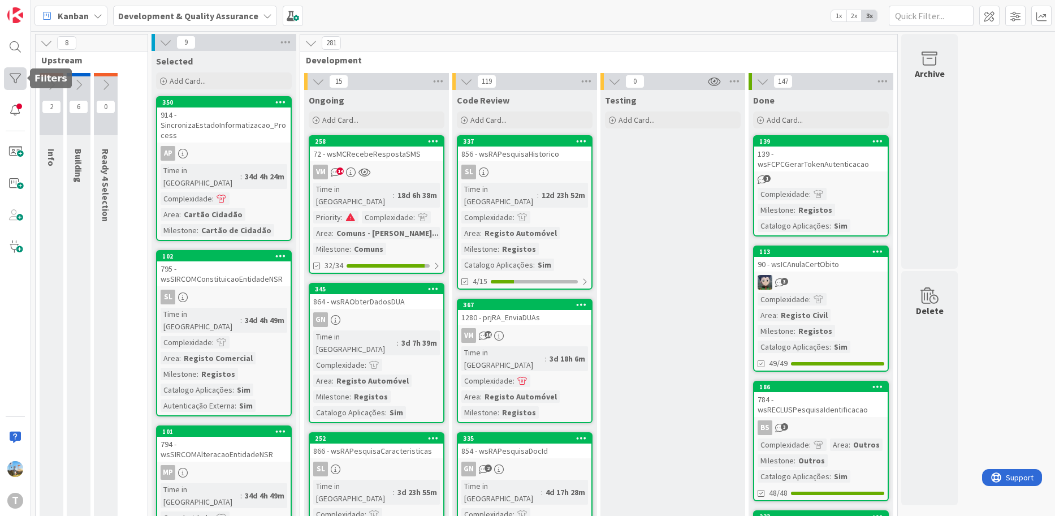
click at [6, 74] on div at bounding box center [15, 78] width 23 height 23
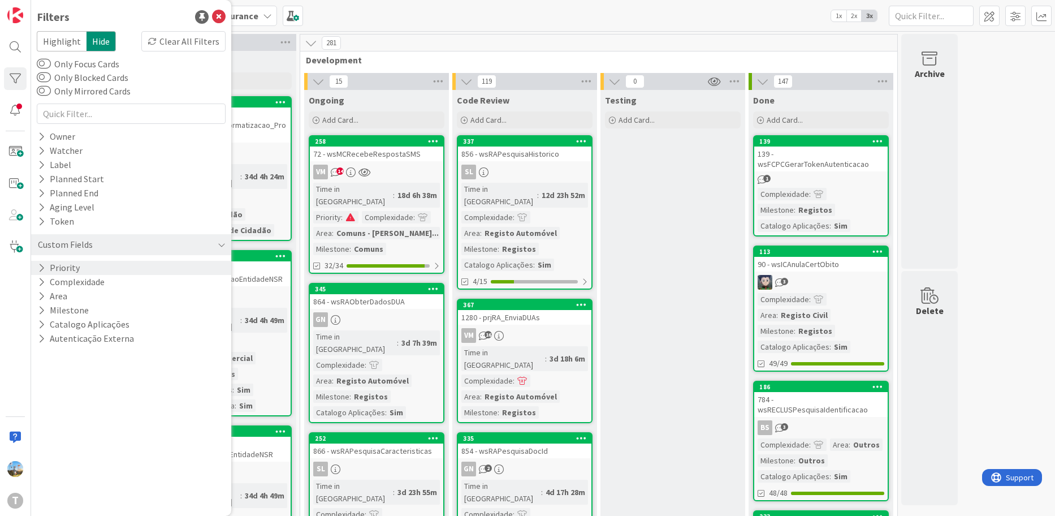
click at [95, 266] on div "Priority" at bounding box center [131, 268] width 200 height 14
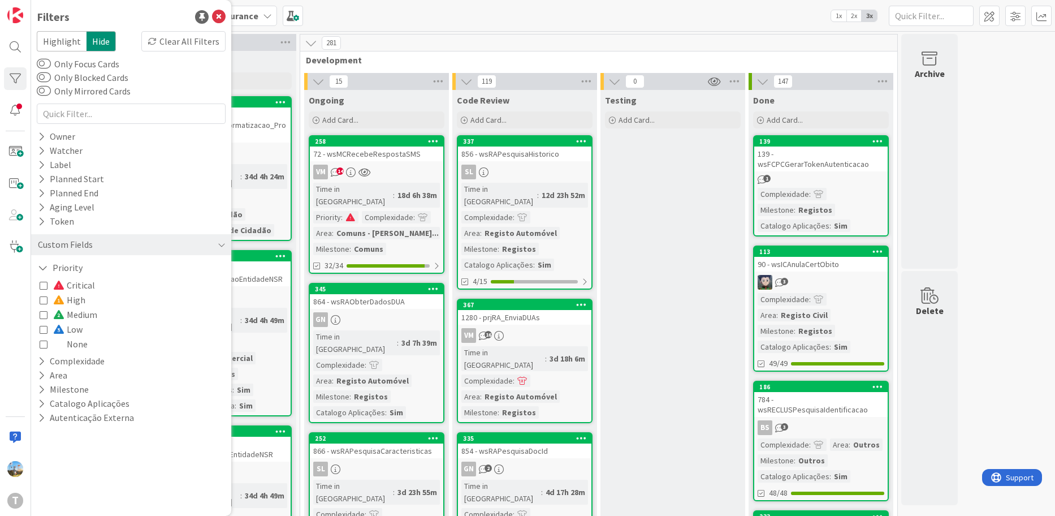
click at [86, 282] on span "Critical" at bounding box center [74, 285] width 42 height 15
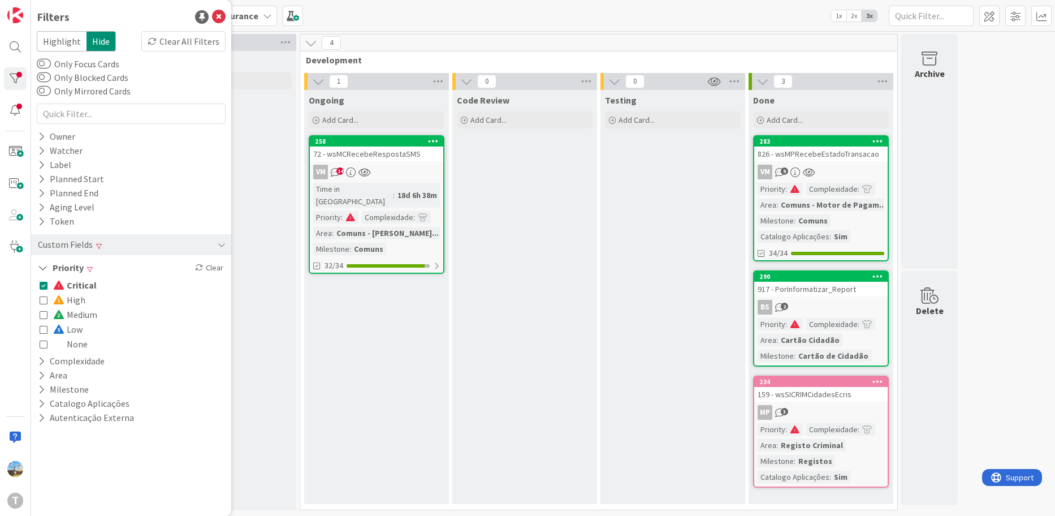
click at [602, 313] on div "Testing Add Card..." at bounding box center [673, 297] width 145 height 414
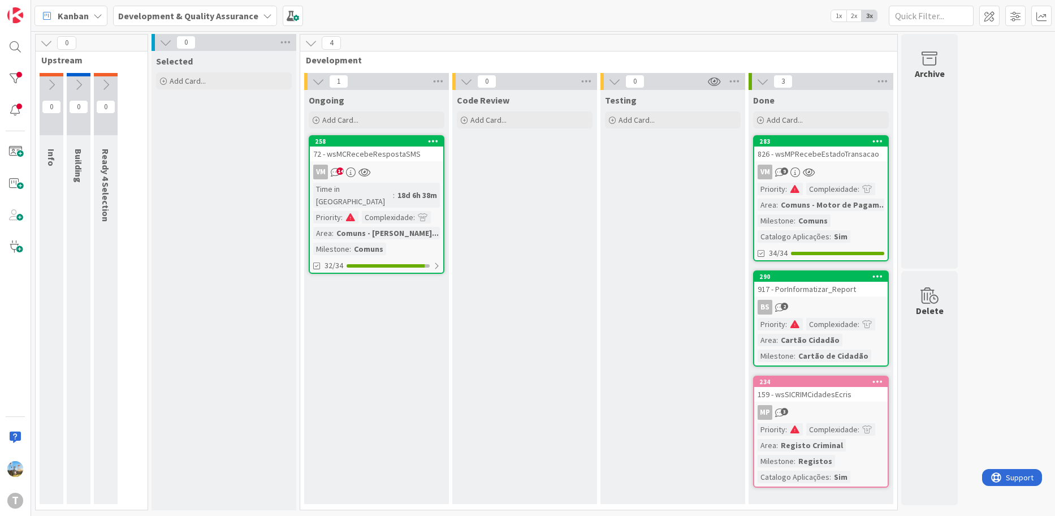
click at [852, 309] on div "BS 2" at bounding box center [820, 307] width 133 height 15
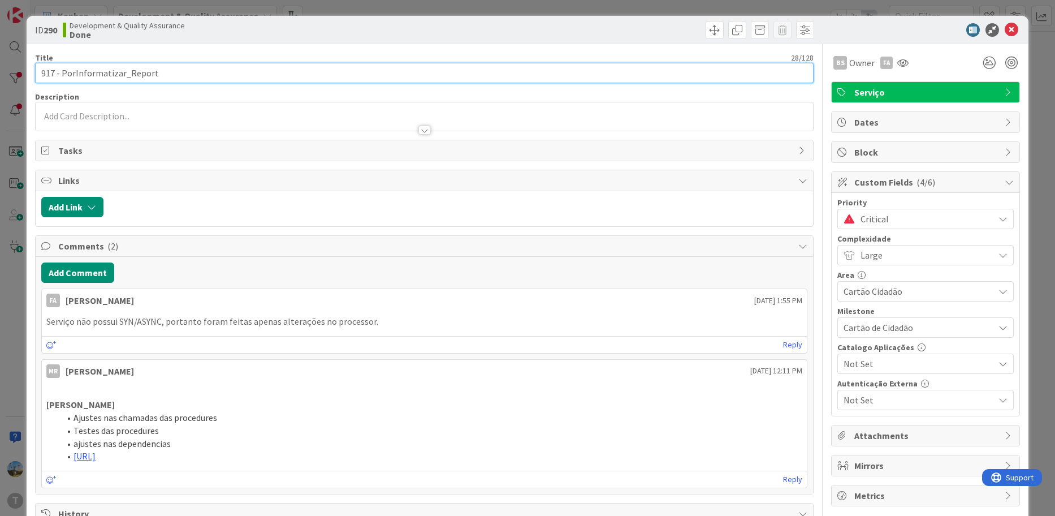
drag, startPoint x: 175, startPoint y: 71, endPoint x: 74, endPoint y: 74, distance: 101.3
click at [74, 74] on input "917 - PorInformatizar_Report" at bounding box center [424, 73] width 779 height 20
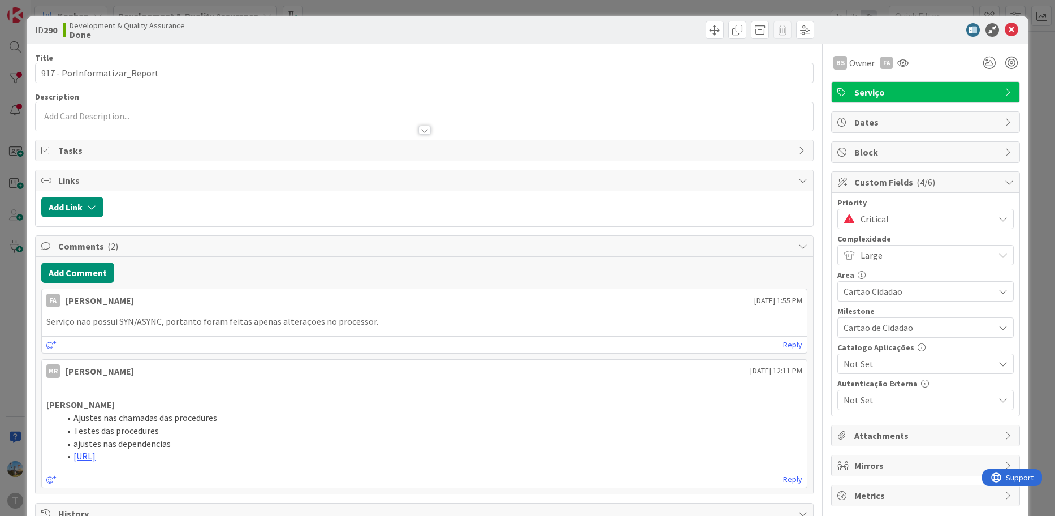
click at [273, 369] on div "MR [PERSON_NAME] [DATE] 12:11 PM" at bounding box center [425, 369] width 766 height 18
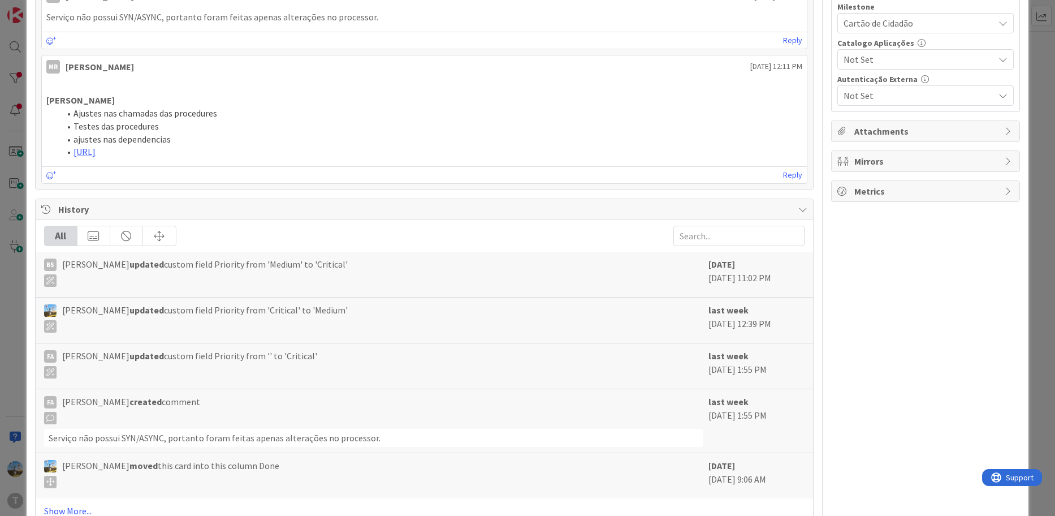
scroll to position [336, 0]
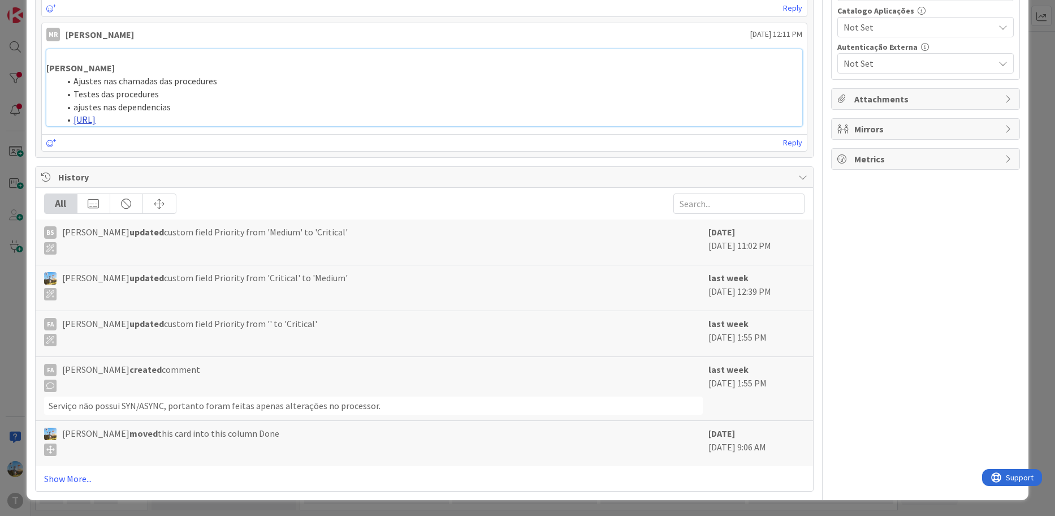
click at [96, 116] on link "[URL]" at bounding box center [85, 119] width 22 height 11
